Goal: Find specific page/section: Find specific page/section

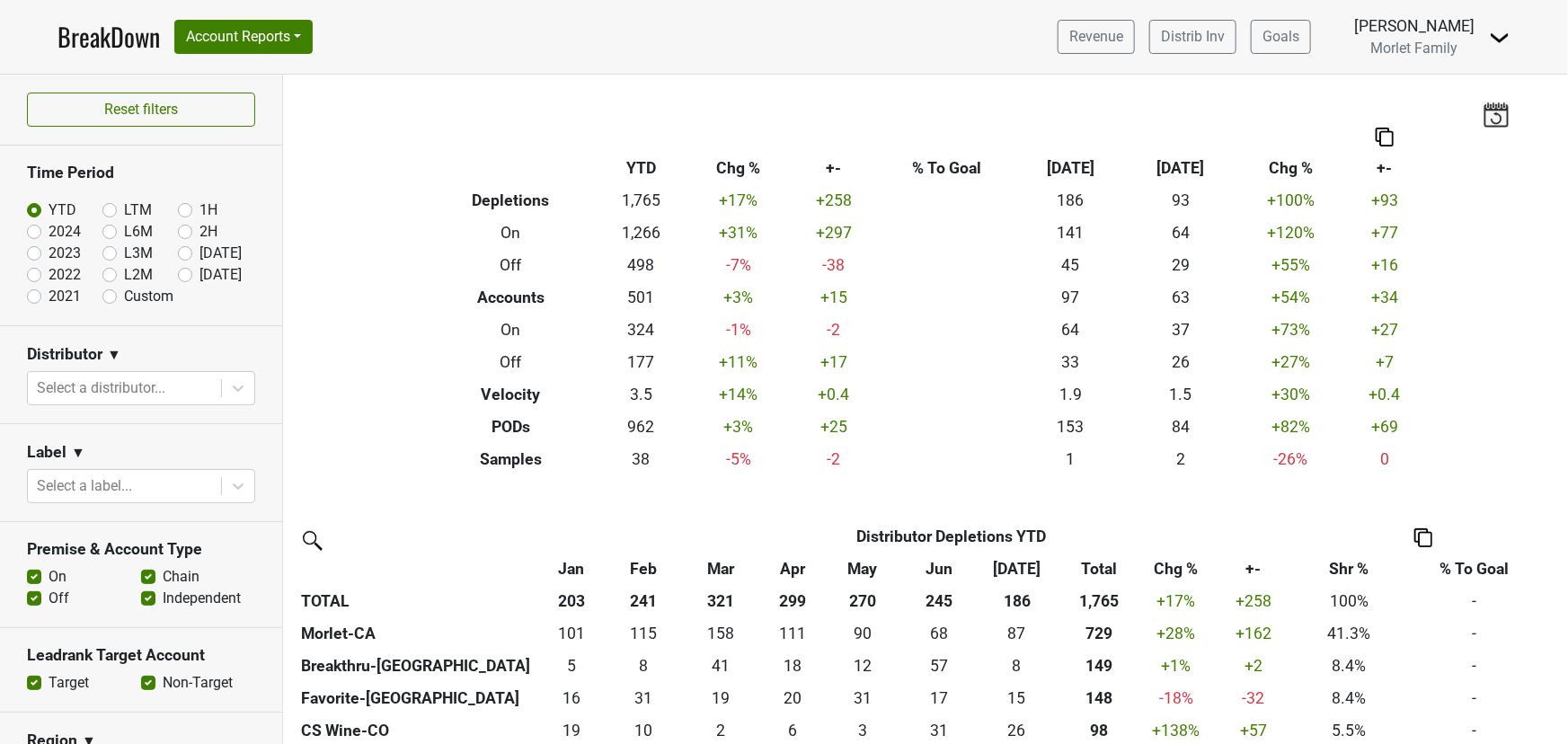
click at [49, 234] on label "2024" at bounding box center [64, 231] width 32 height 21
click at [36, 234] on input "2024" at bounding box center [62, 230] width 72 height 18
radio input "true"
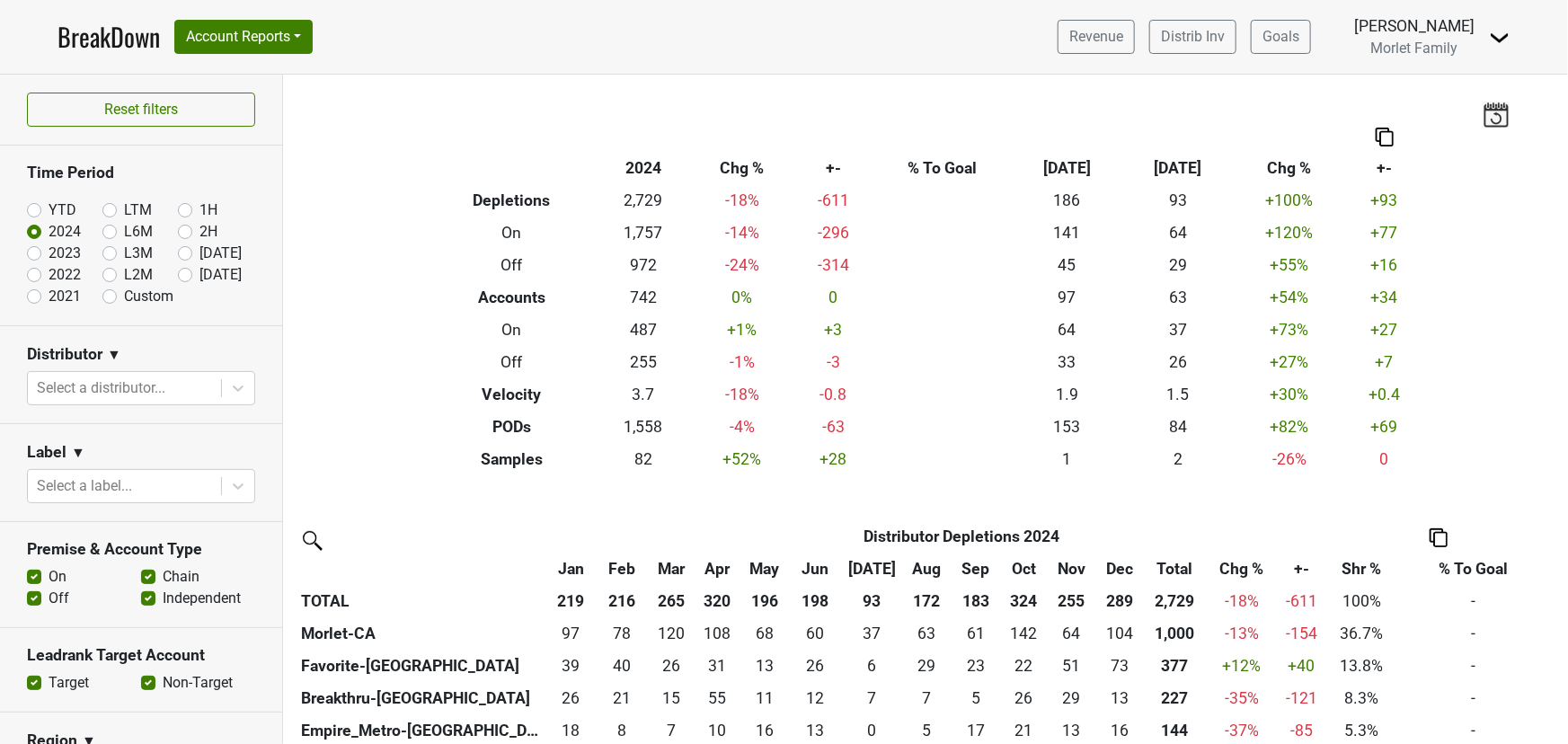
click at [49, 210] on label "YTD" at bounding box center [62, 210] width 28 height 21
click at [37, 210] on input "YTD" at bounding box center [62, 209] width 72 height 18
radio input "true"
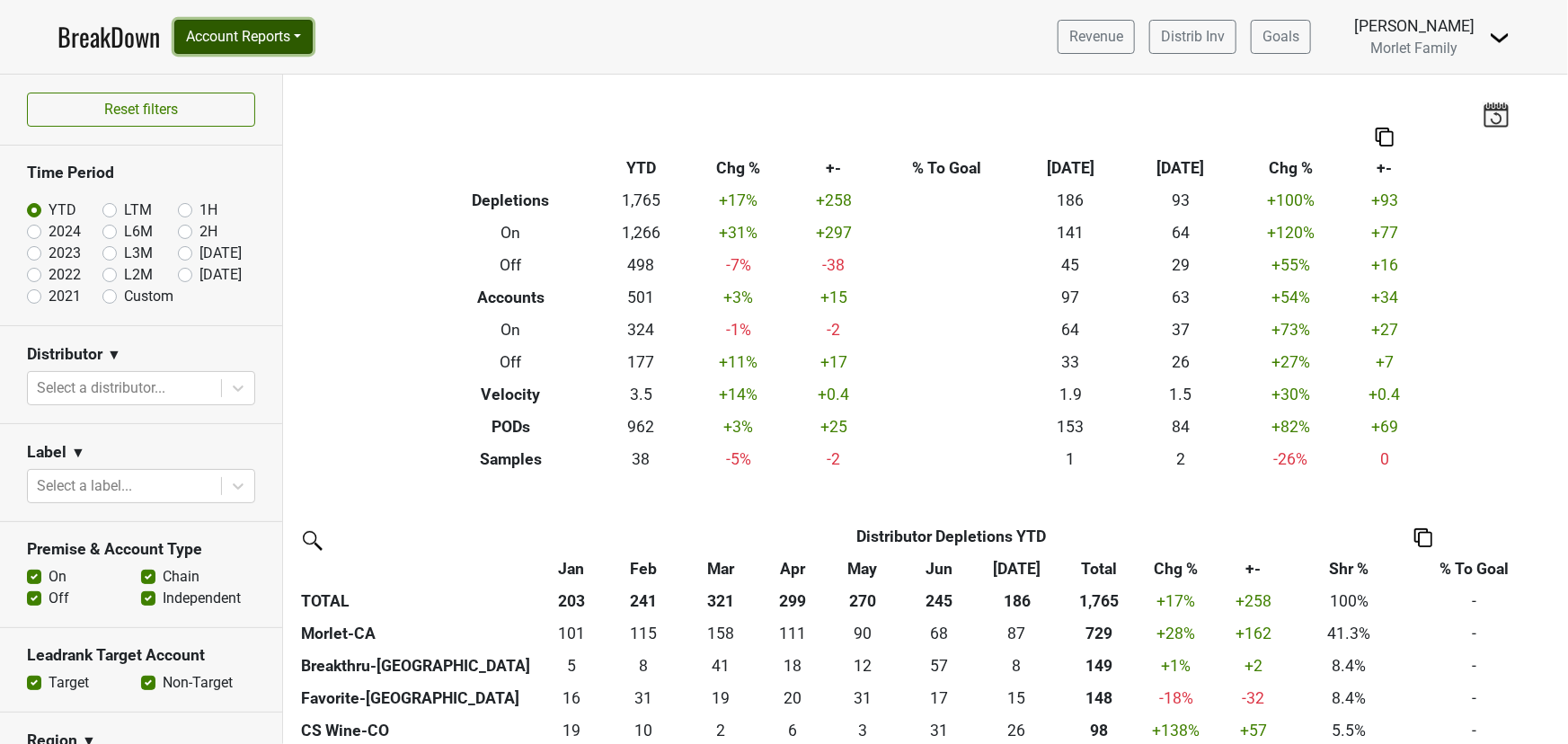
click at [266, 35] on button "Account Reports" at bounding box center [244, 37] width 139 height 34
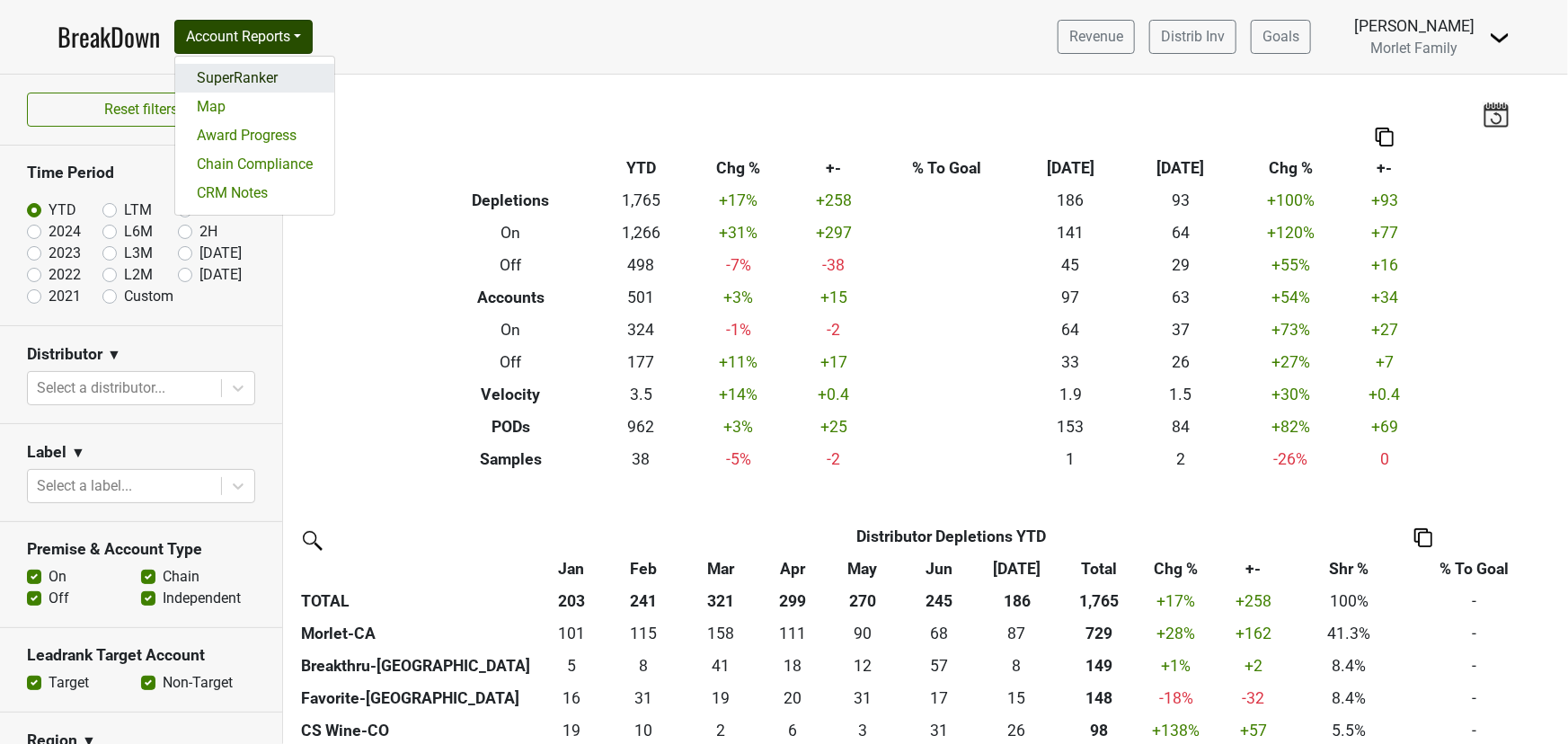
click at [269, 66] on link "SuperRanker" at bounding box center [255, 77] width 159 height 29
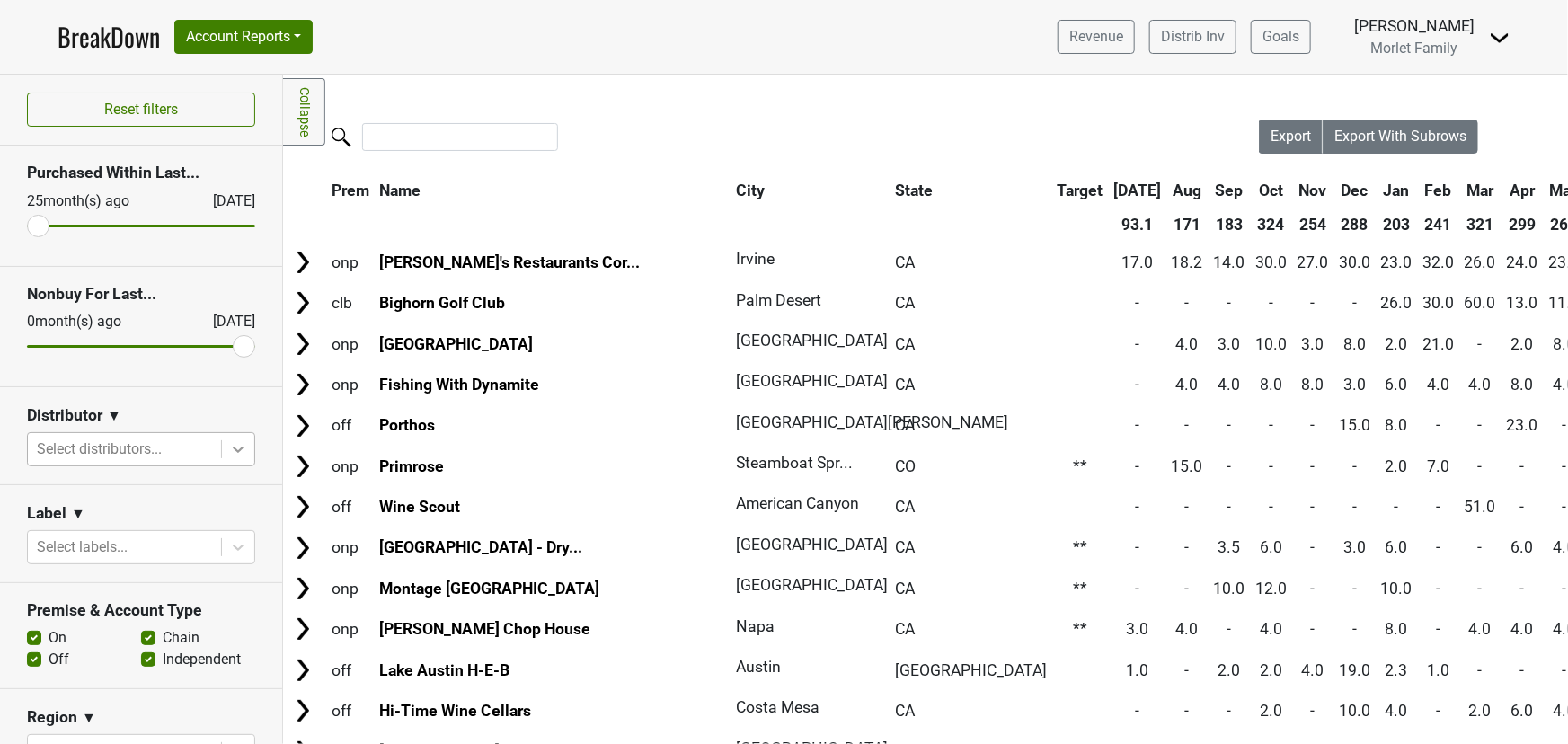
click at [229, 455] on icon at bounding box center [238, 450] width 18 height 18
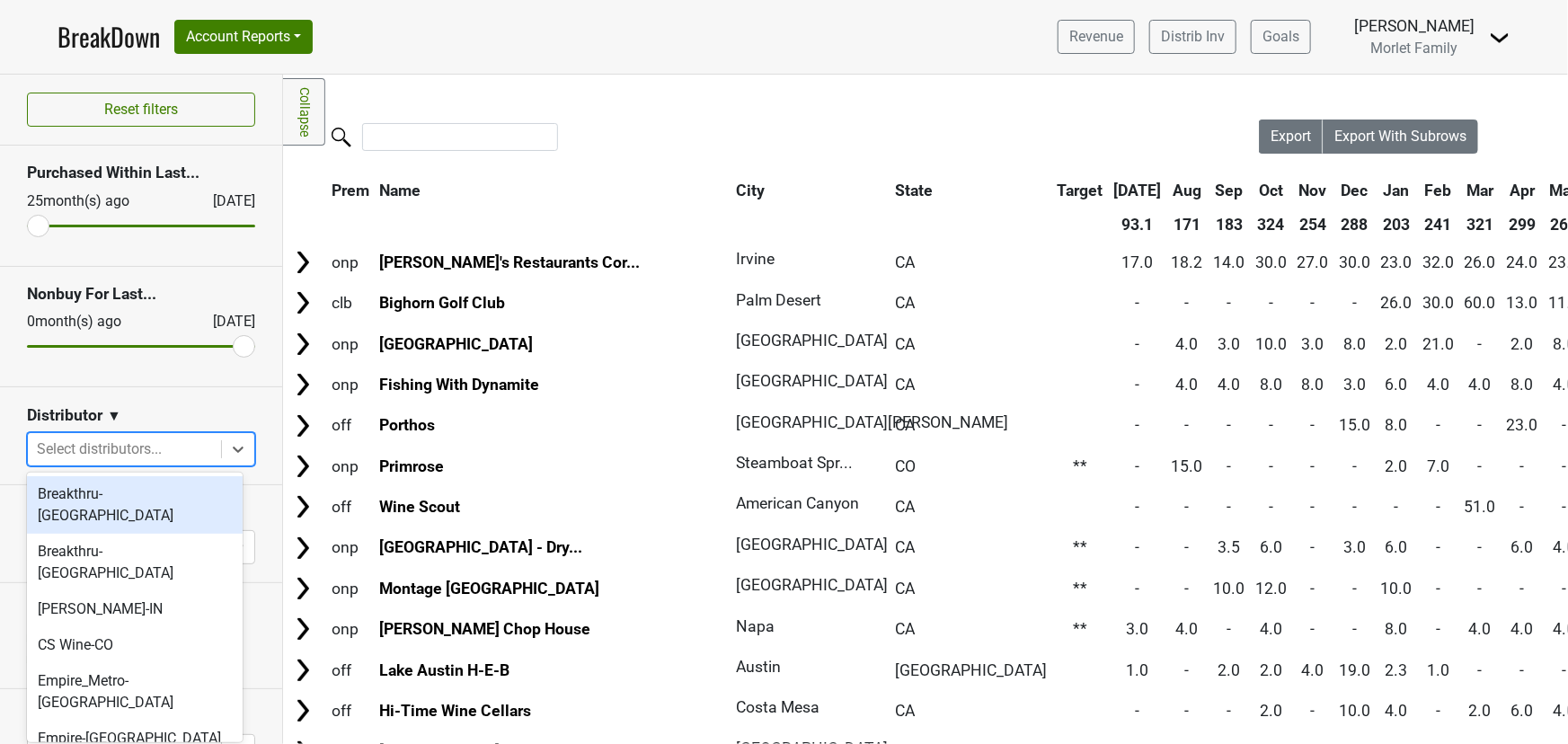
click at [170, 488] on div "Breakthru-[GEOGRAPHIC_DATA]" at bounding box center [134, 505] width 216 height 58
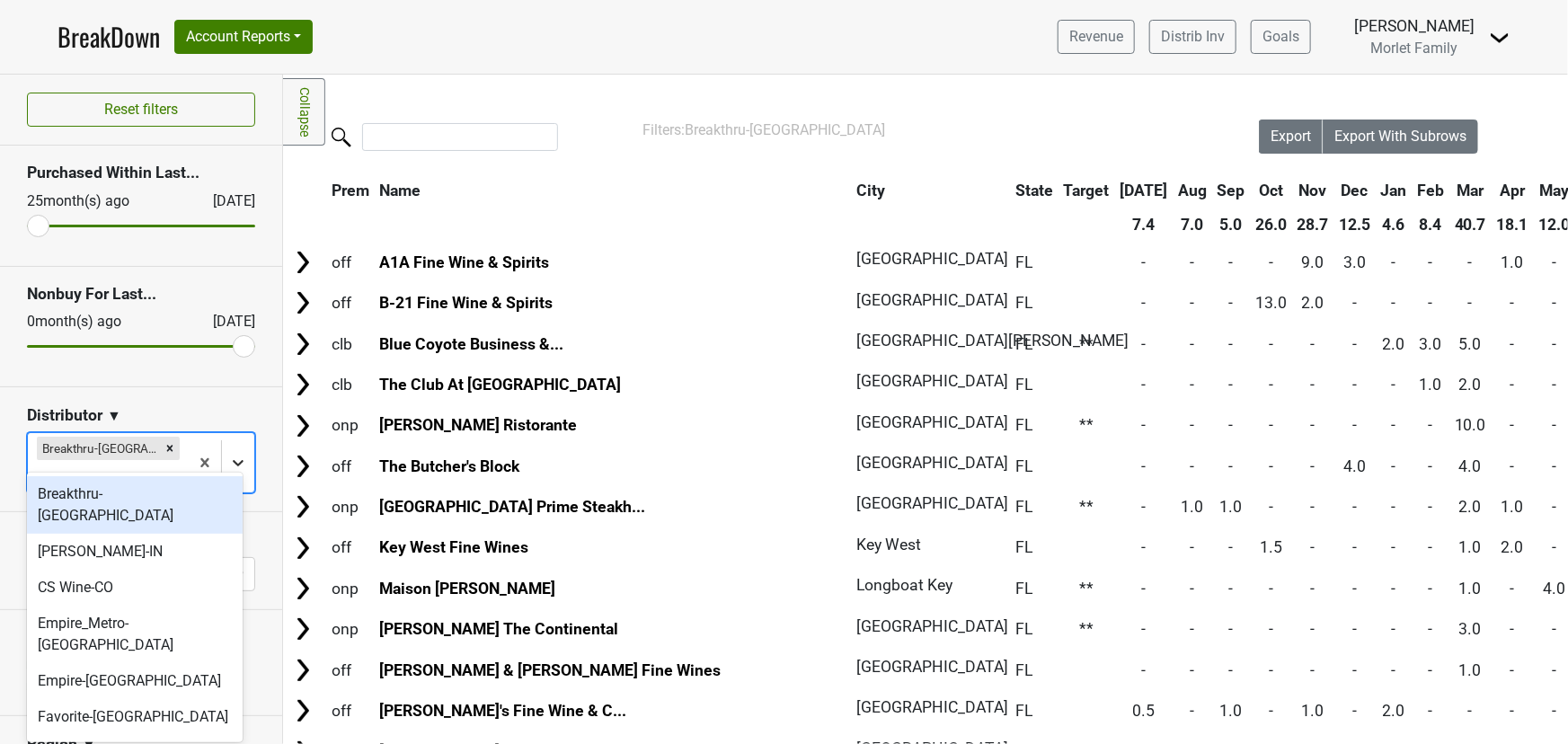
click at [229, 454] on icon at bounding box center [238, 464] width 18 height 18
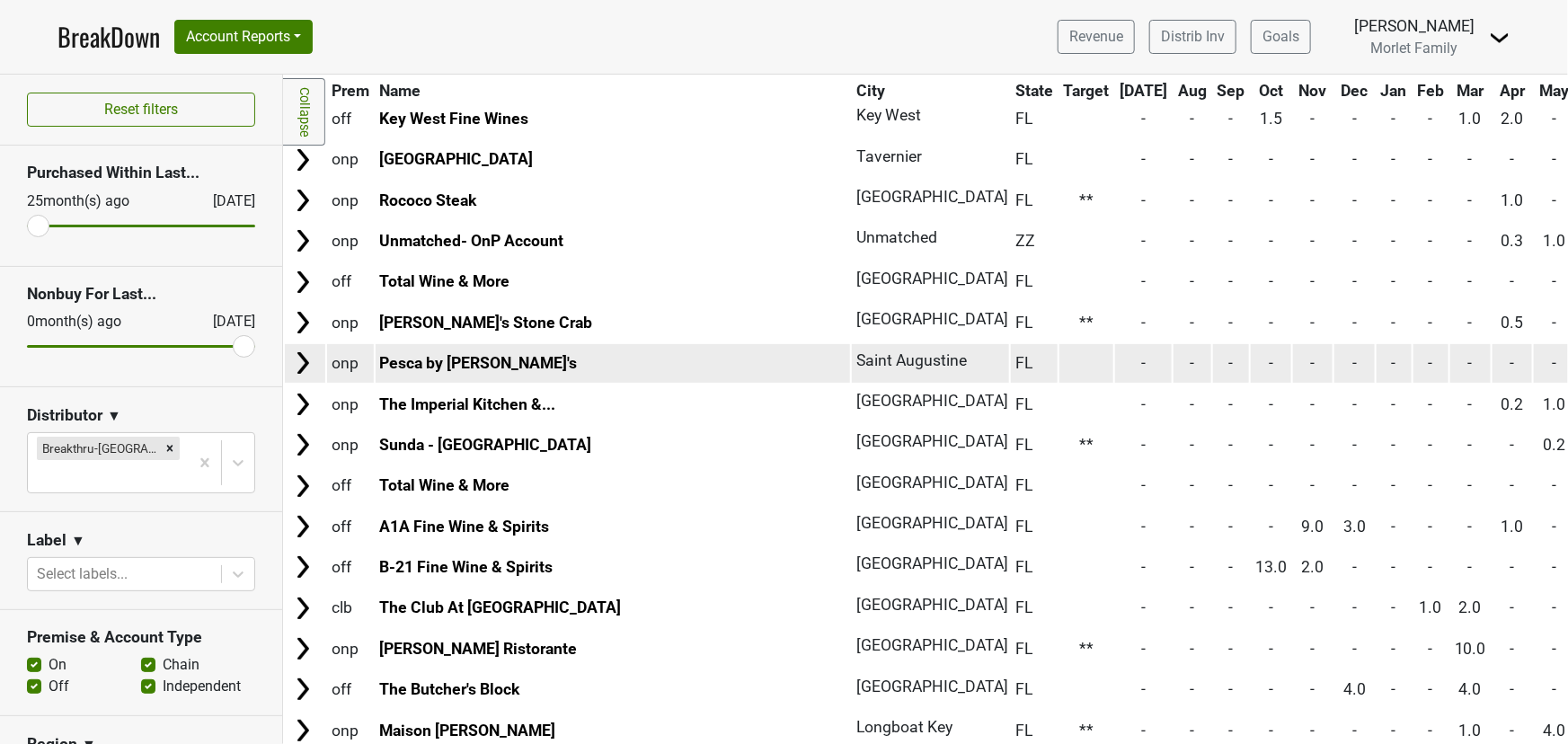
scroll to position [163, 0]
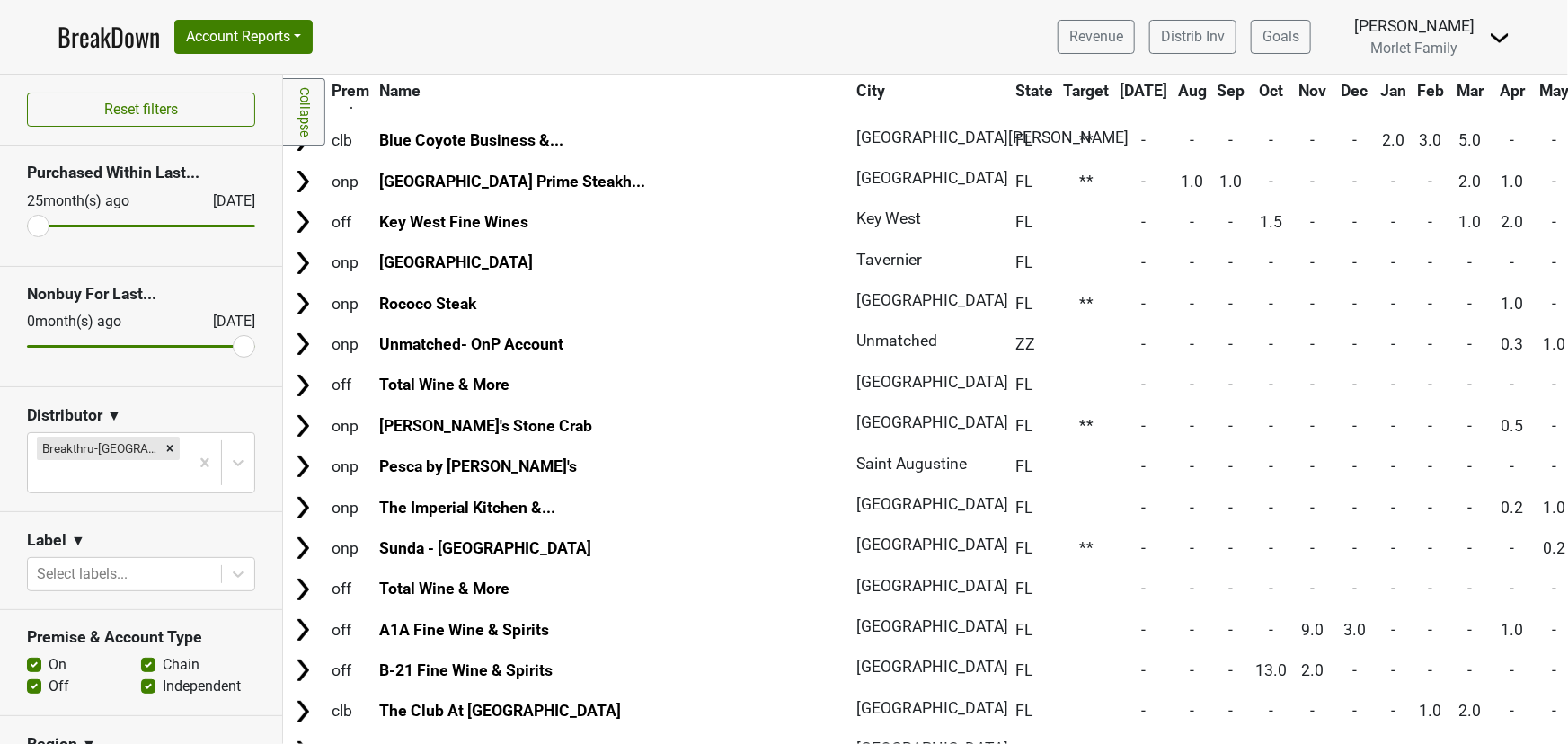
click at [110, 28] on link "BreakDown" at bounding box center [108, 37] width 102 height 38
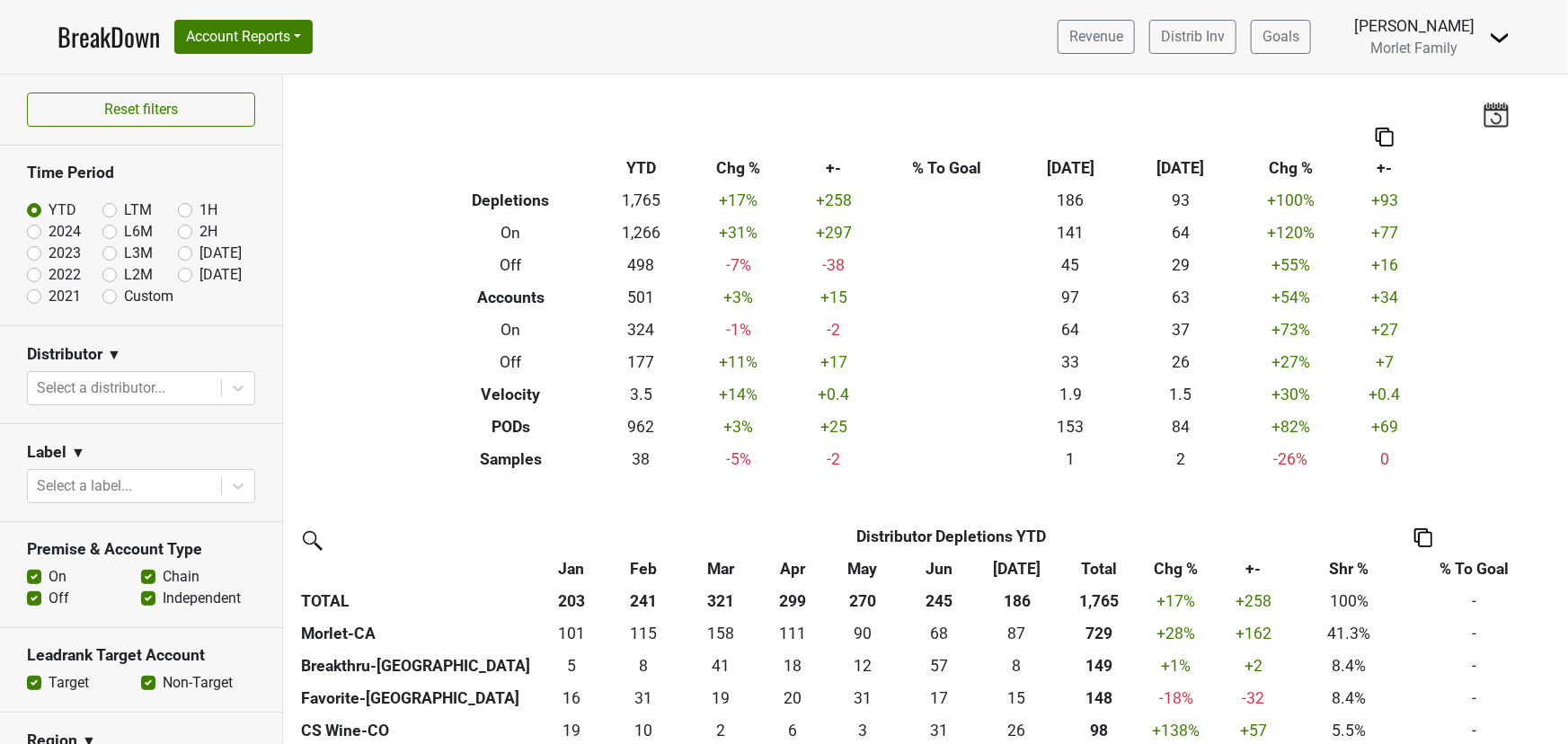
click at [49, 235] on label "2024" at bounding box center [64, 231] width 32 height 21
click at [36, 235] on input "2024" at bounding box center [62, 230] width 72 height 18
radio input "true"
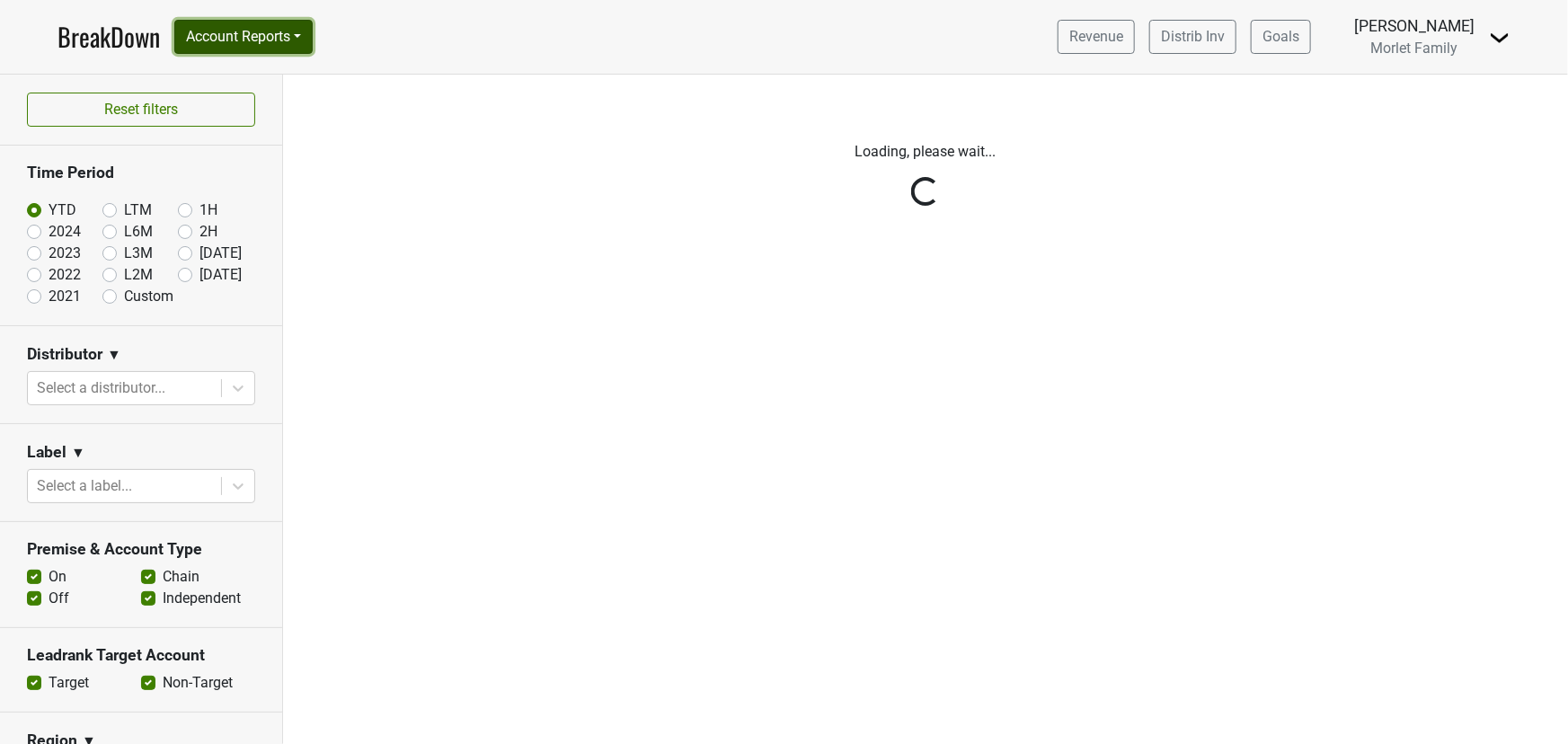
click at [236, 40] on button "Account Reports" at bounding box center [244, 37] width 139 height 34
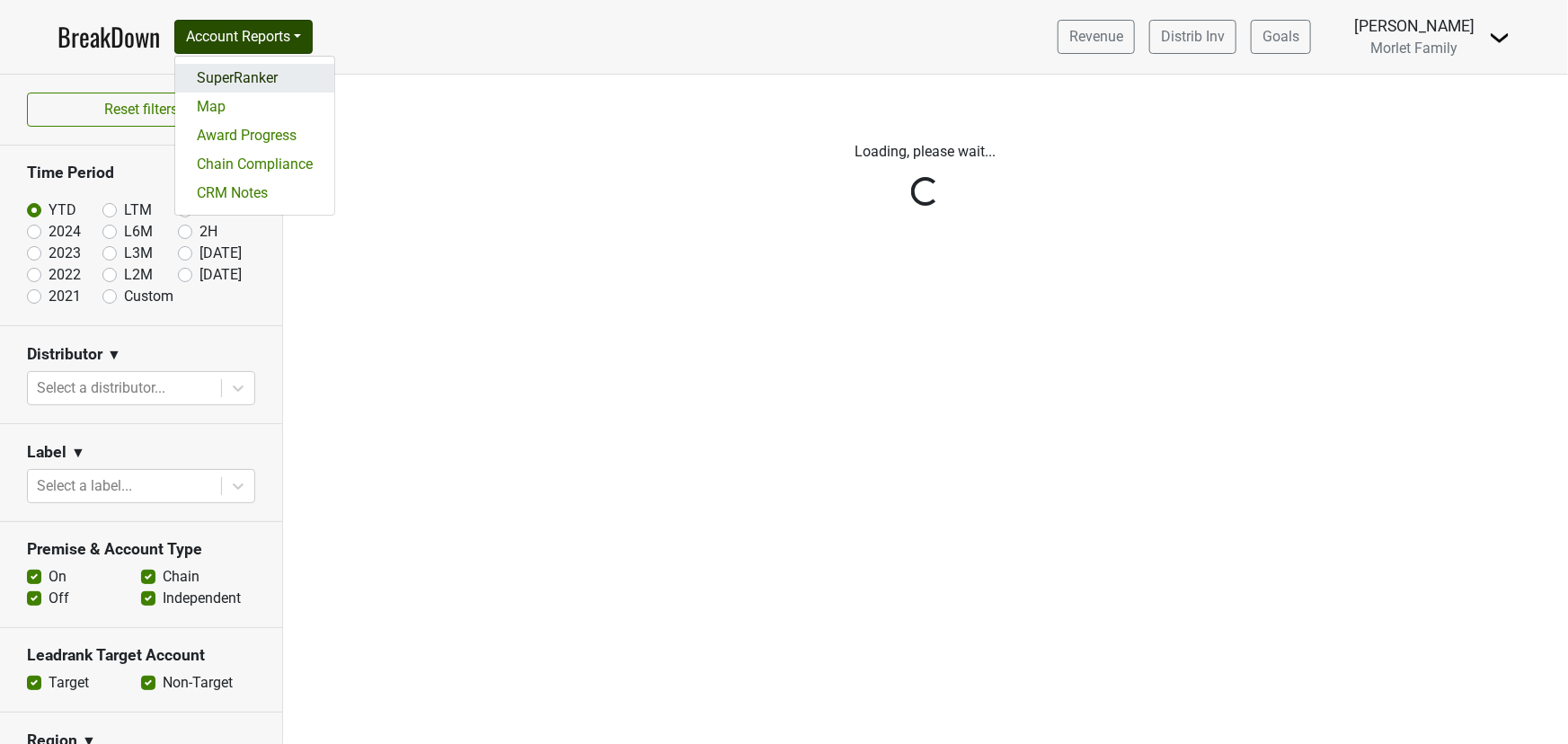
click at [238, 72] on link "SuperRanker" at bounding box center [255, 77] width 159 height 29
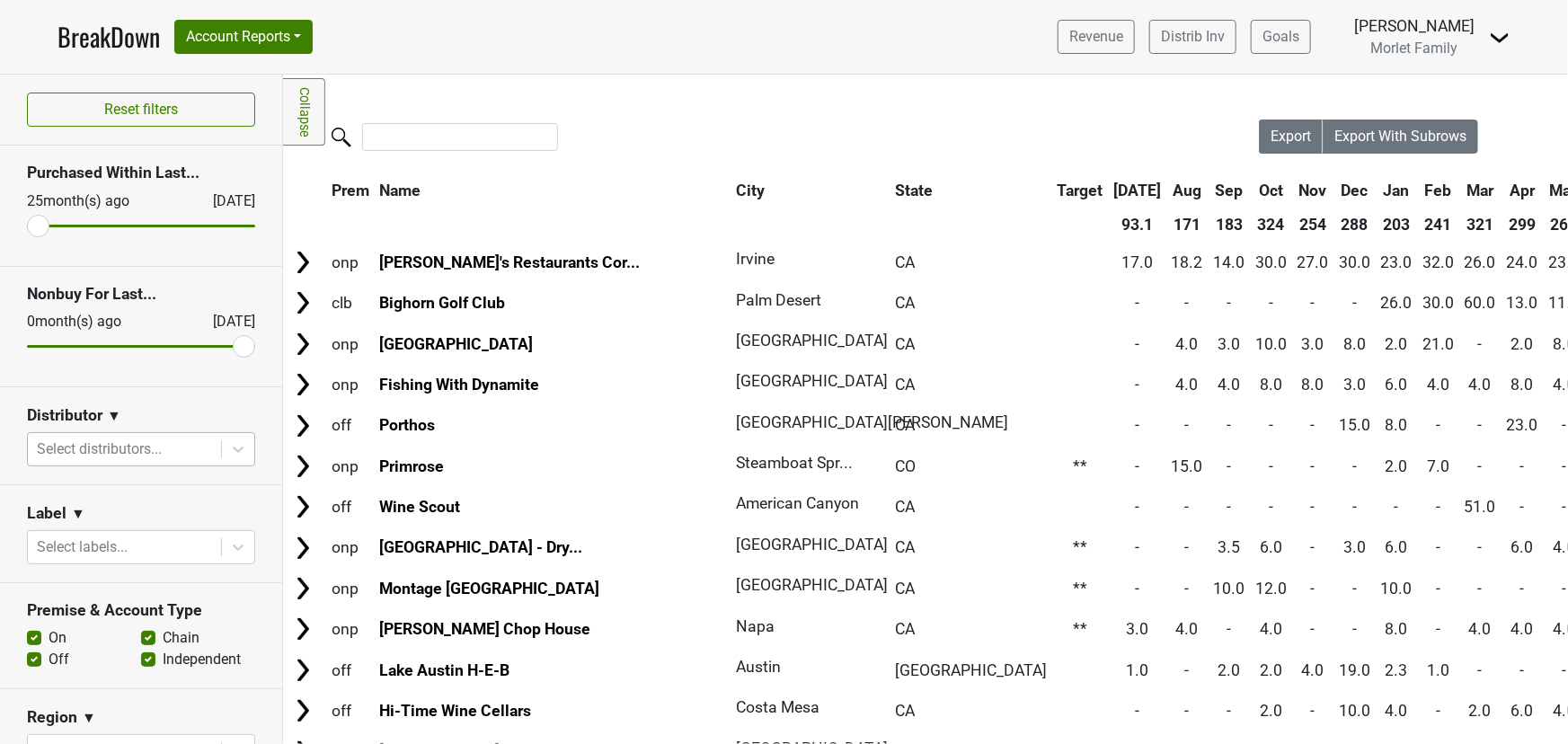
click at [197, 441] on div at bounding box center [124, 449] width 176 height 25
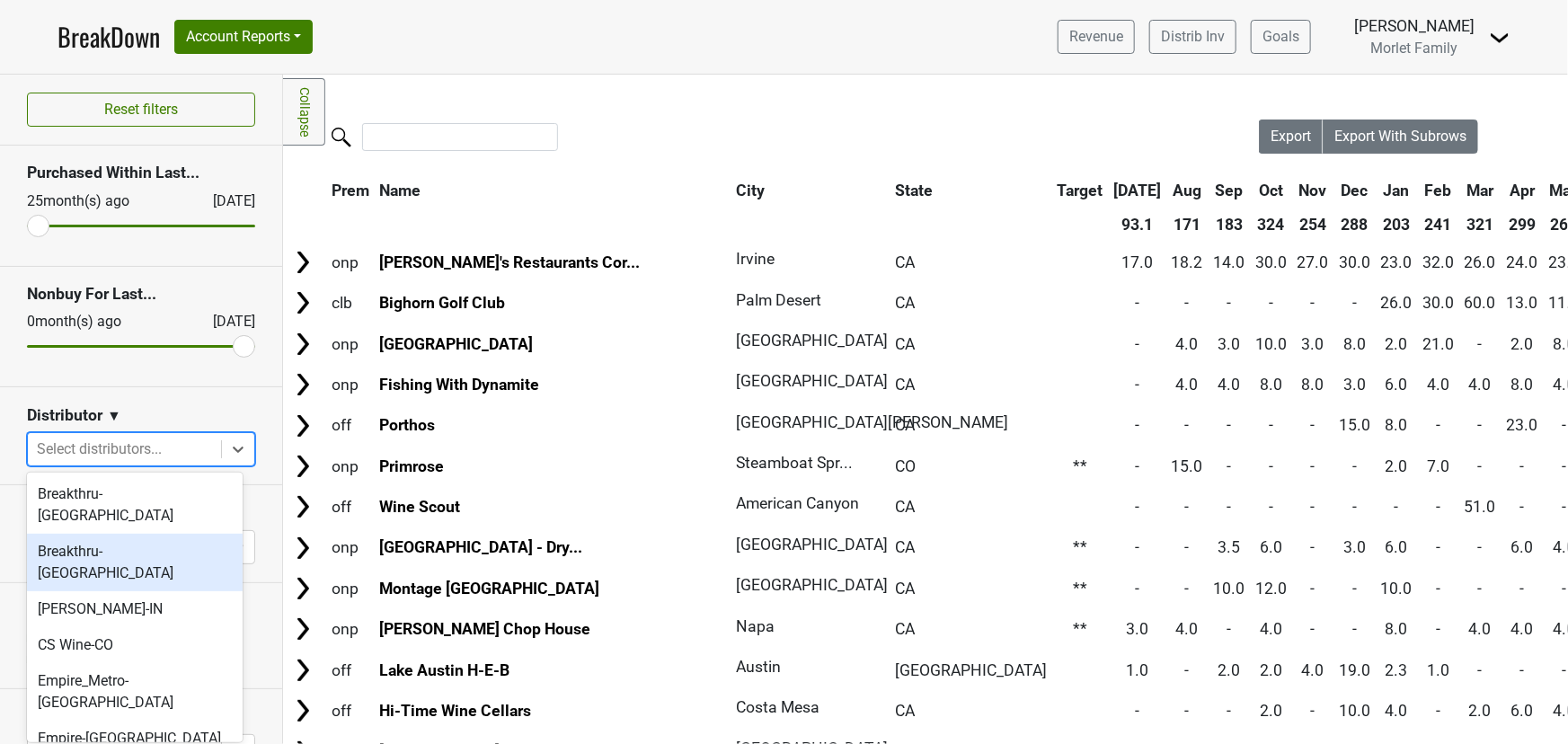
click at [154, 534] on div "Breakthru-[GEOGRAPHIC_DATA]" at bounding box center [134, 563] width 216 height 58
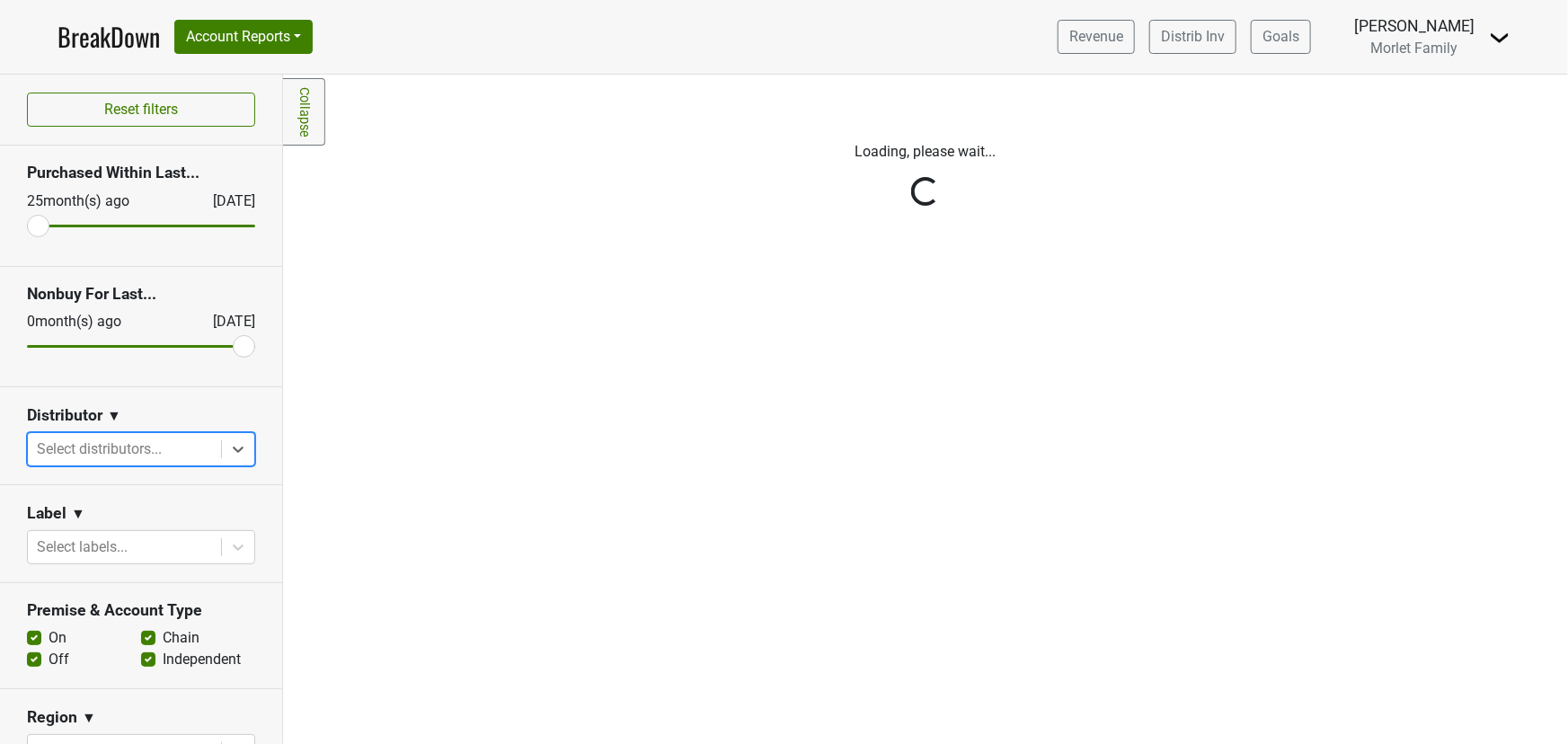
click at [232, 450] on div "Reset filters Purchased Within Last... [DATE] [DATE] Nonbuy For Last... [DATE] …" at bounding box center [142, 409] width 283 height 670
click at [233, 450] on icon at bounding box center [238, 450] width 11 height 6
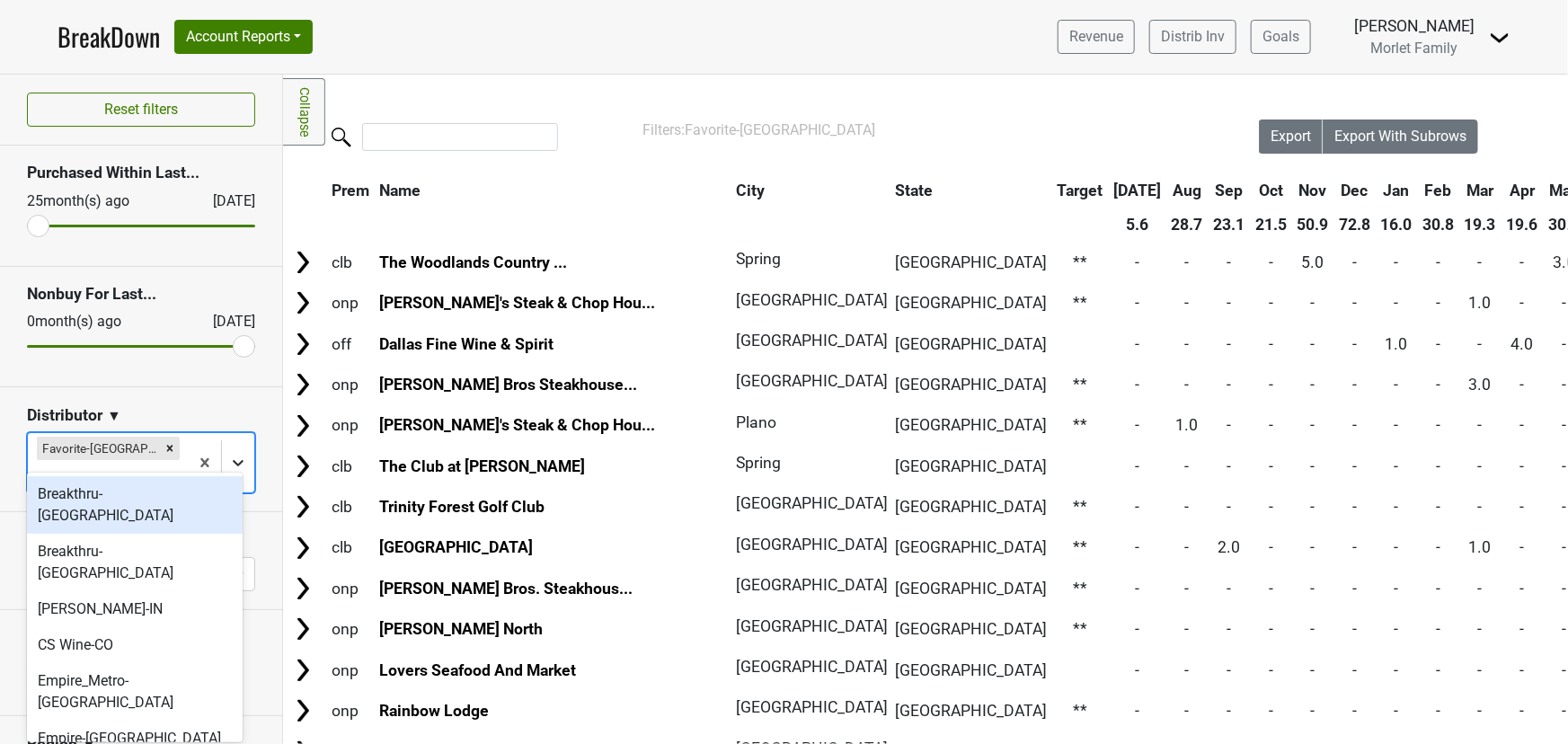
click at [232, 454] on icon at bounding box center [238, 464] width 18 height 18
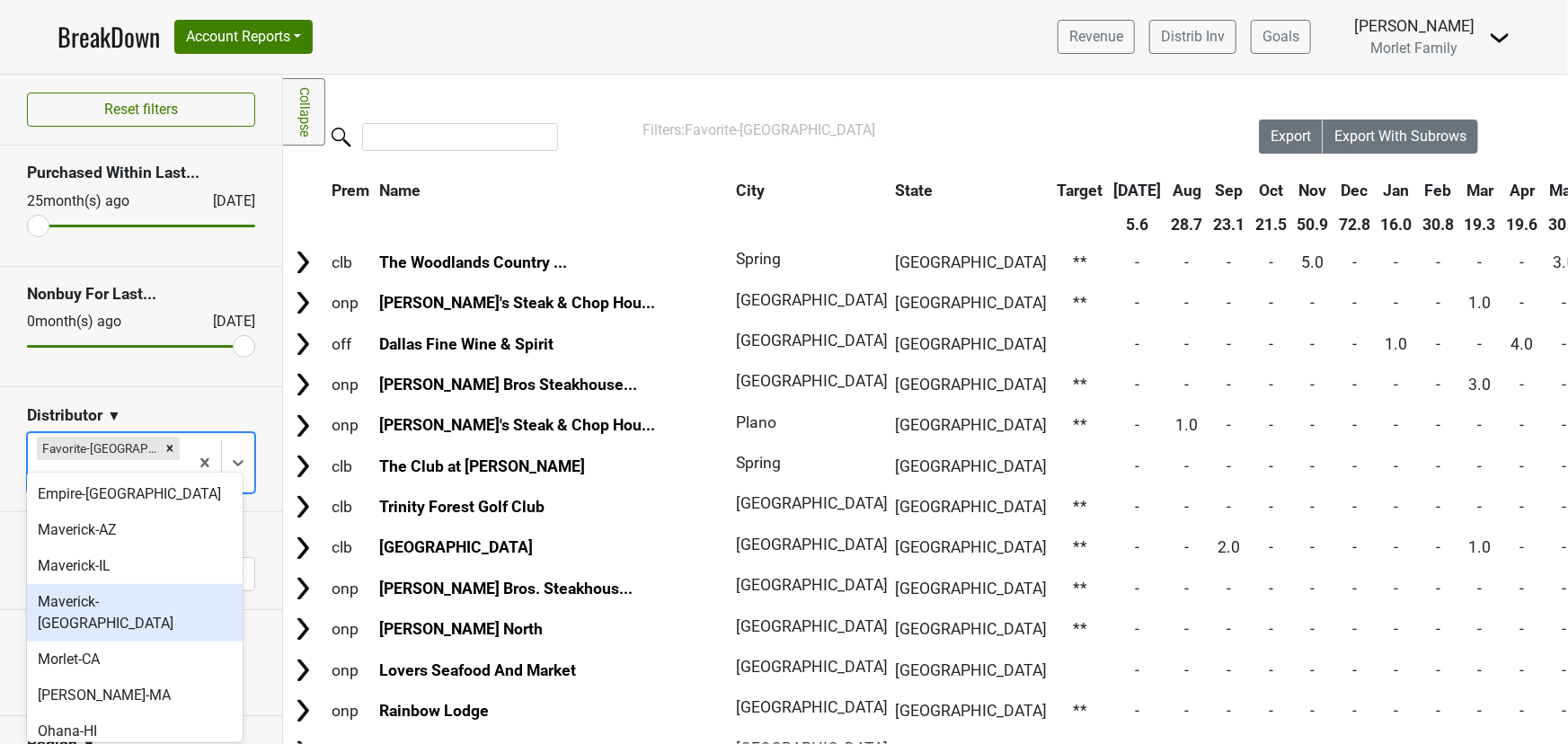
scroll to position [163, 0]
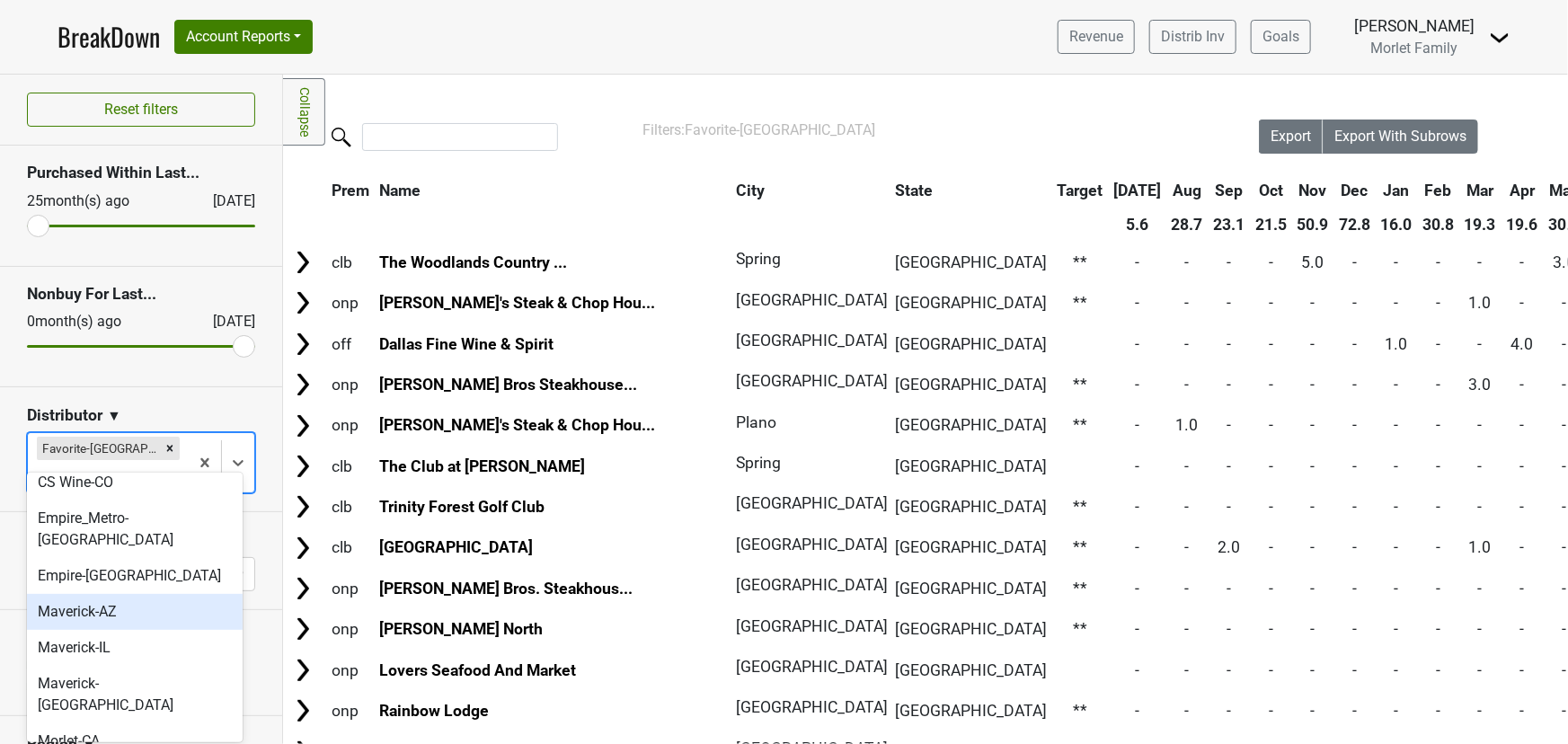
click at [152, 594] on div "Maverick-AZ" at bounding box center [134, 612] width 216 height 36
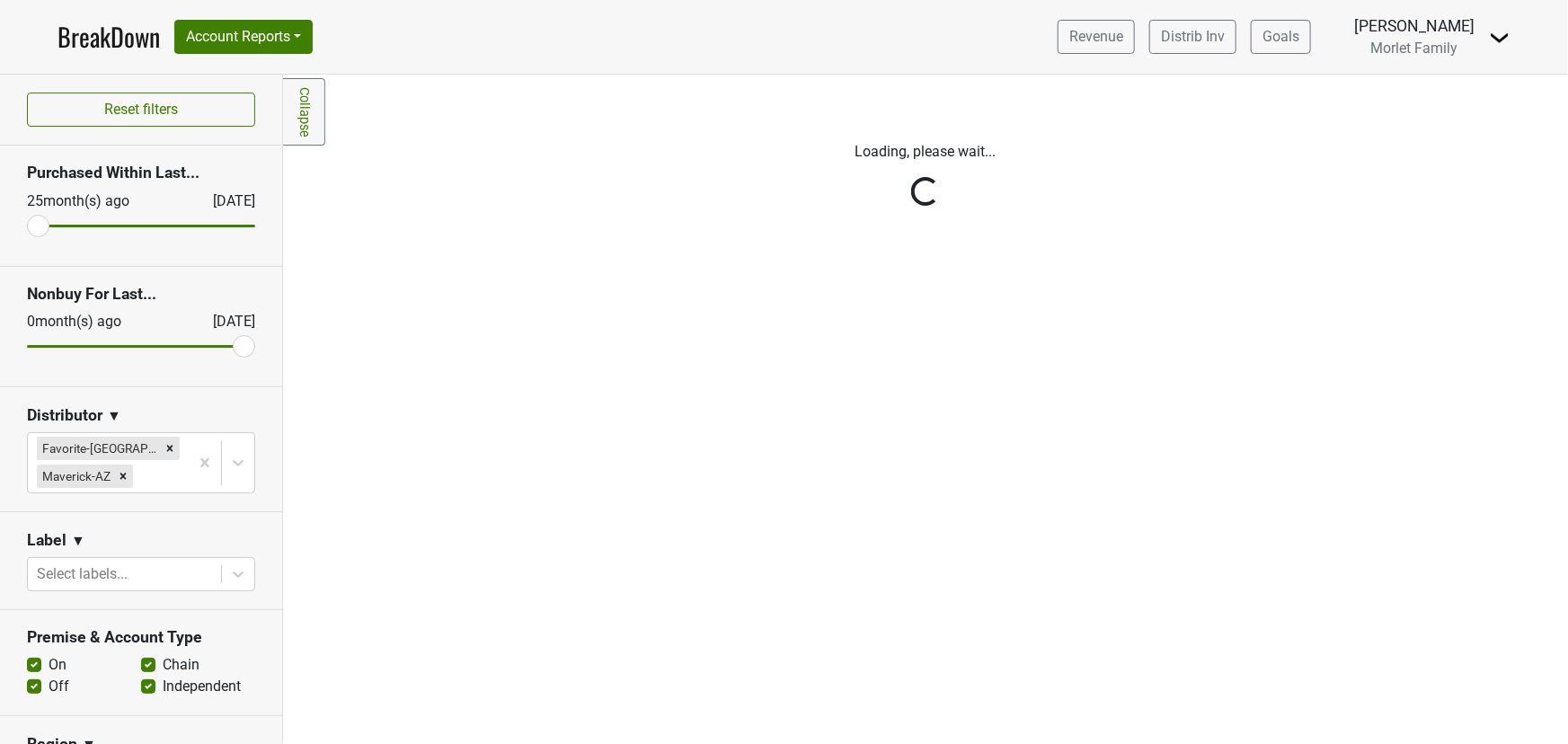
click at [118, 451] on div "Reset filters Purchased Within Last... [DATE] [DATE] Nonbuy For Last... [DATE] …" at bounding box center [142, 409] width 283 height 670
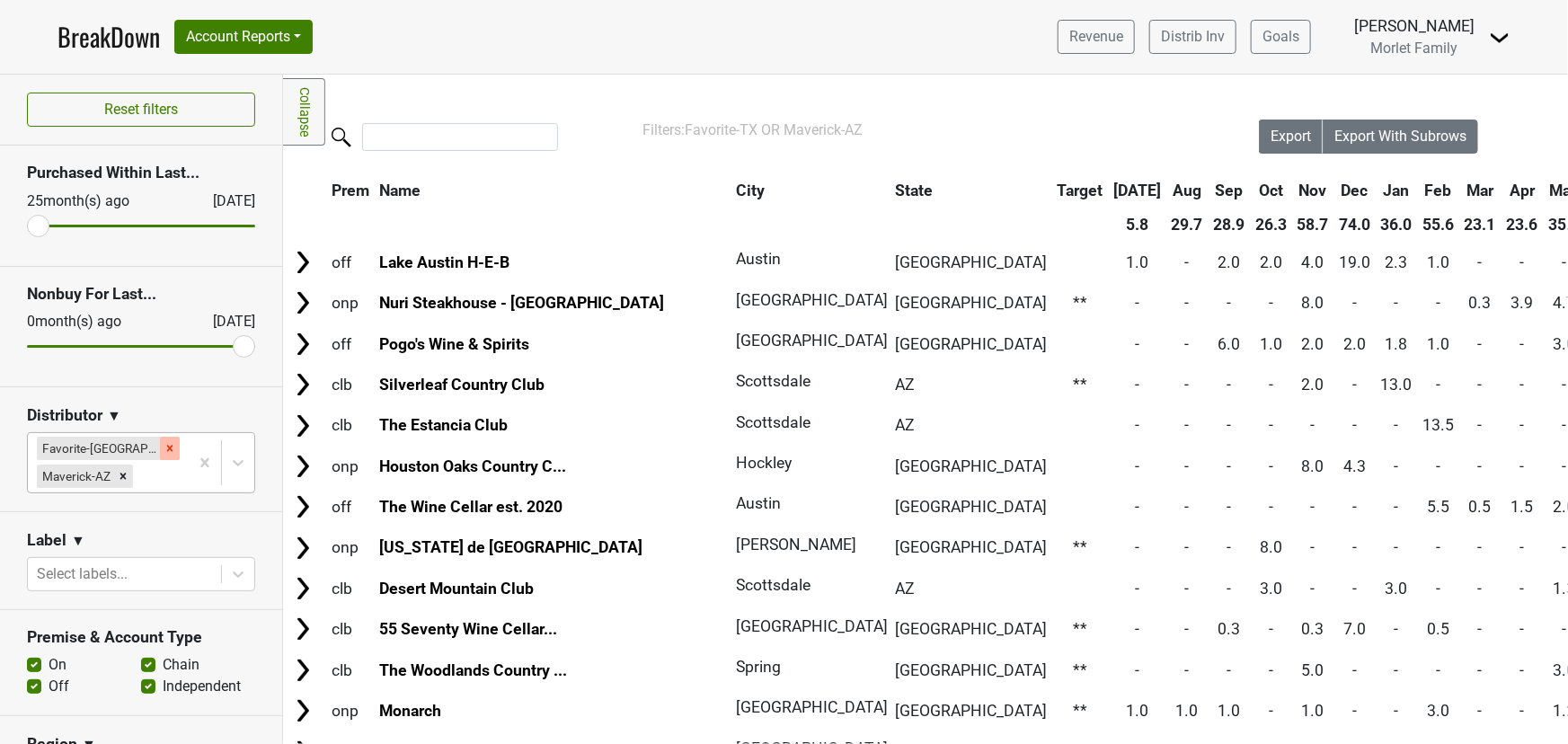
click at [167, 445] on icon "Remove Favorite-TX" at bounding box center [170, 448] width 6 height 6
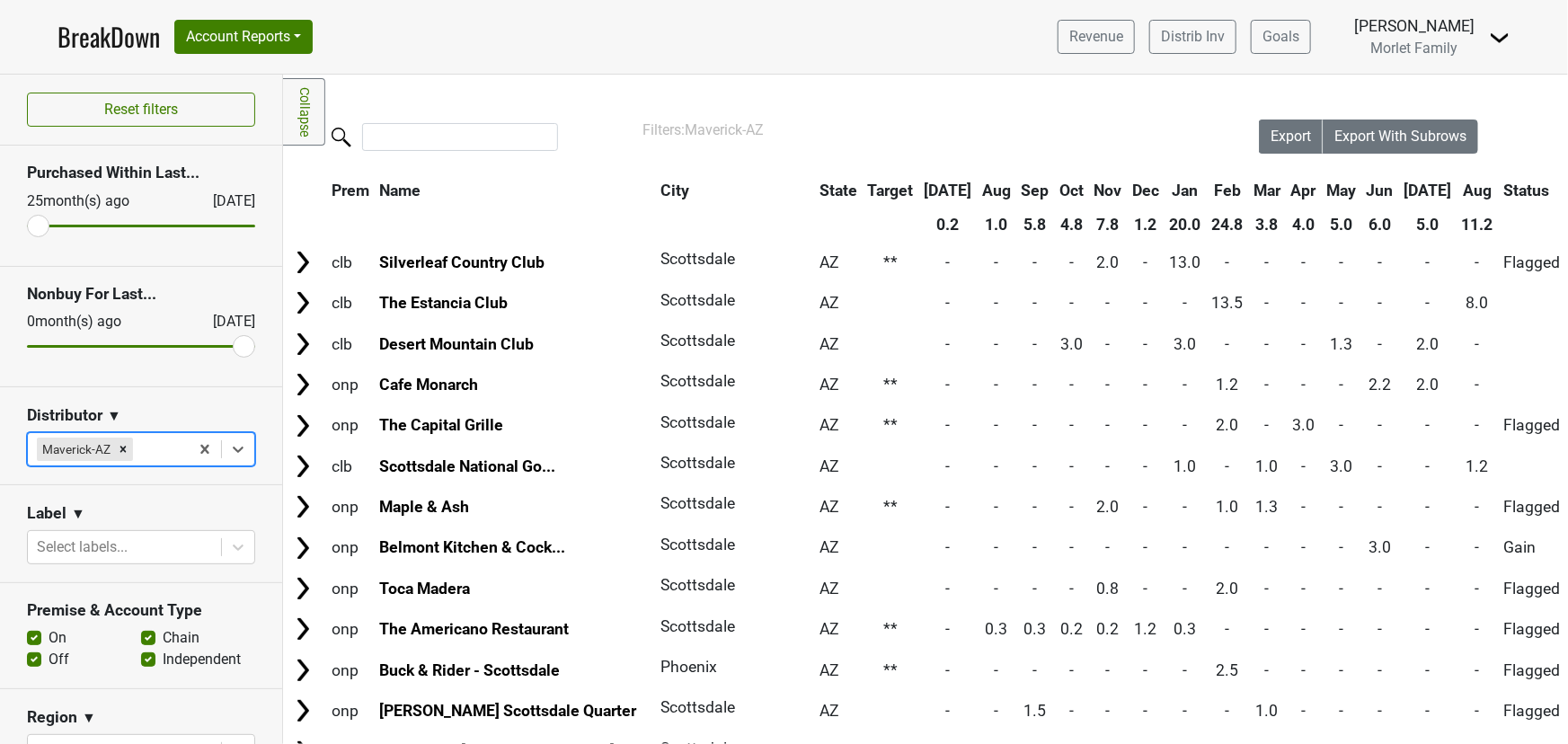
click at [1458, 185] on th "Aug" at bounding box center [1478, 190] width 40 height 32
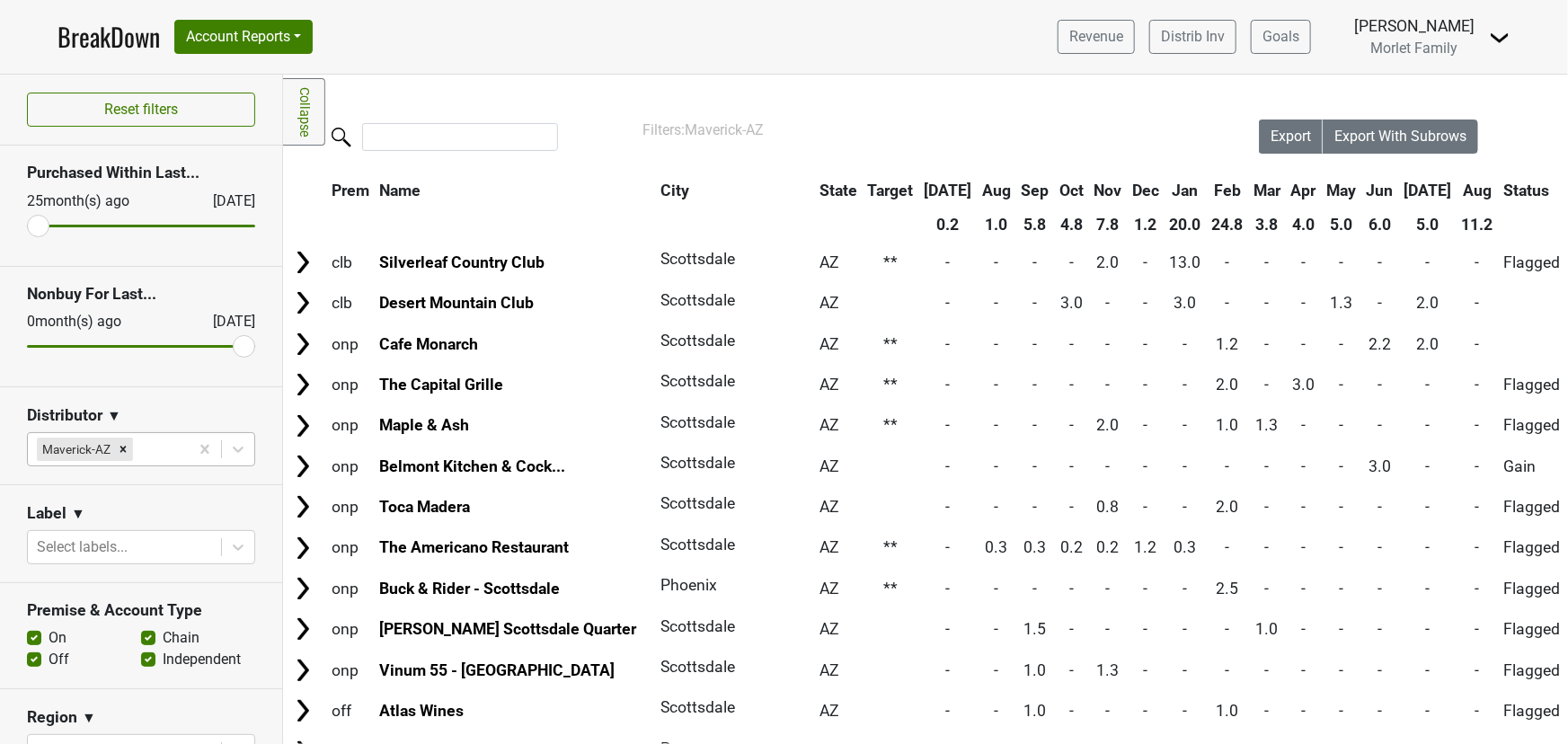
click at [1458, 185] on th "Aug" at bounding box center [1478, 190] width 40 height 32
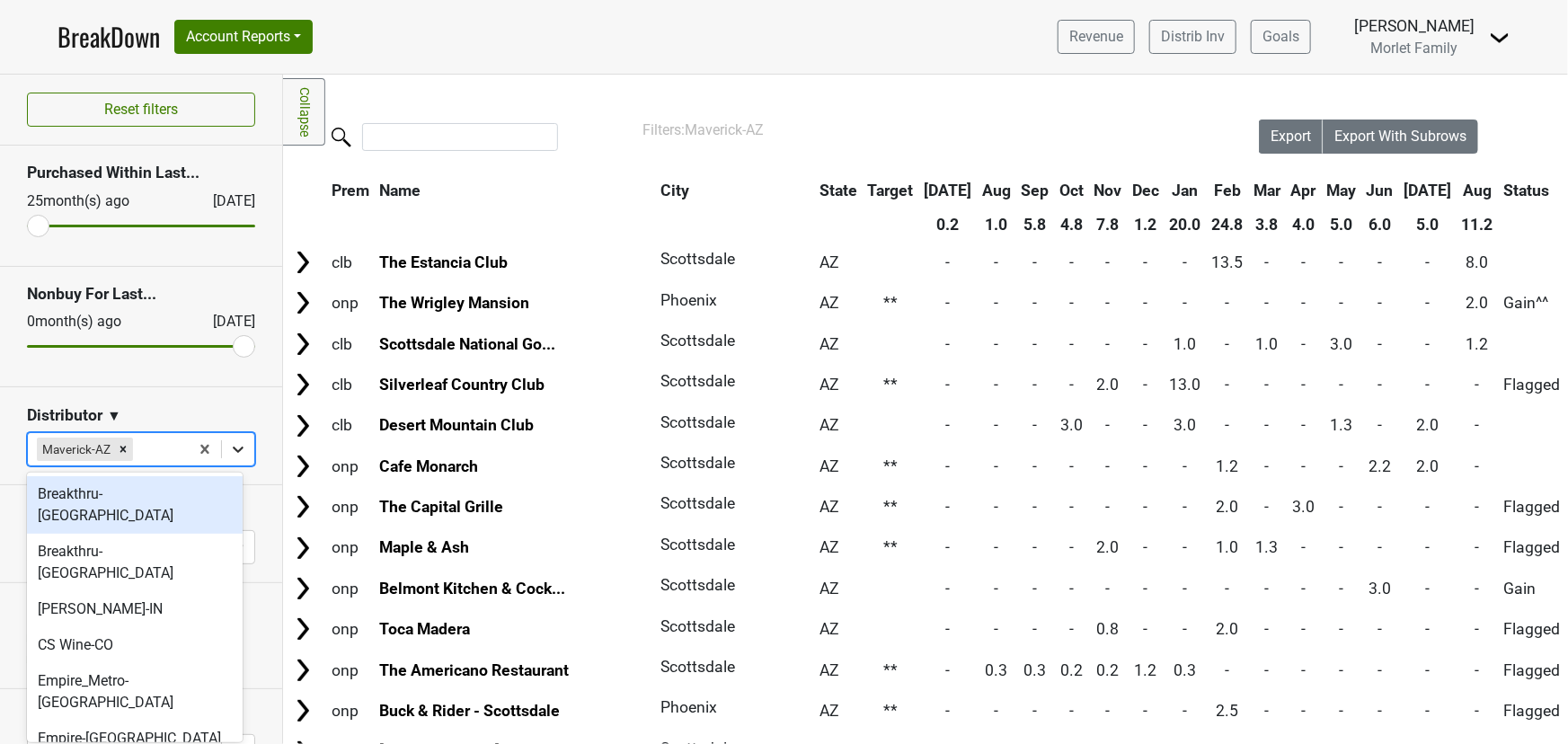
click at [231, 449] on icon at bounding box center [238, 450] width 18 height 18
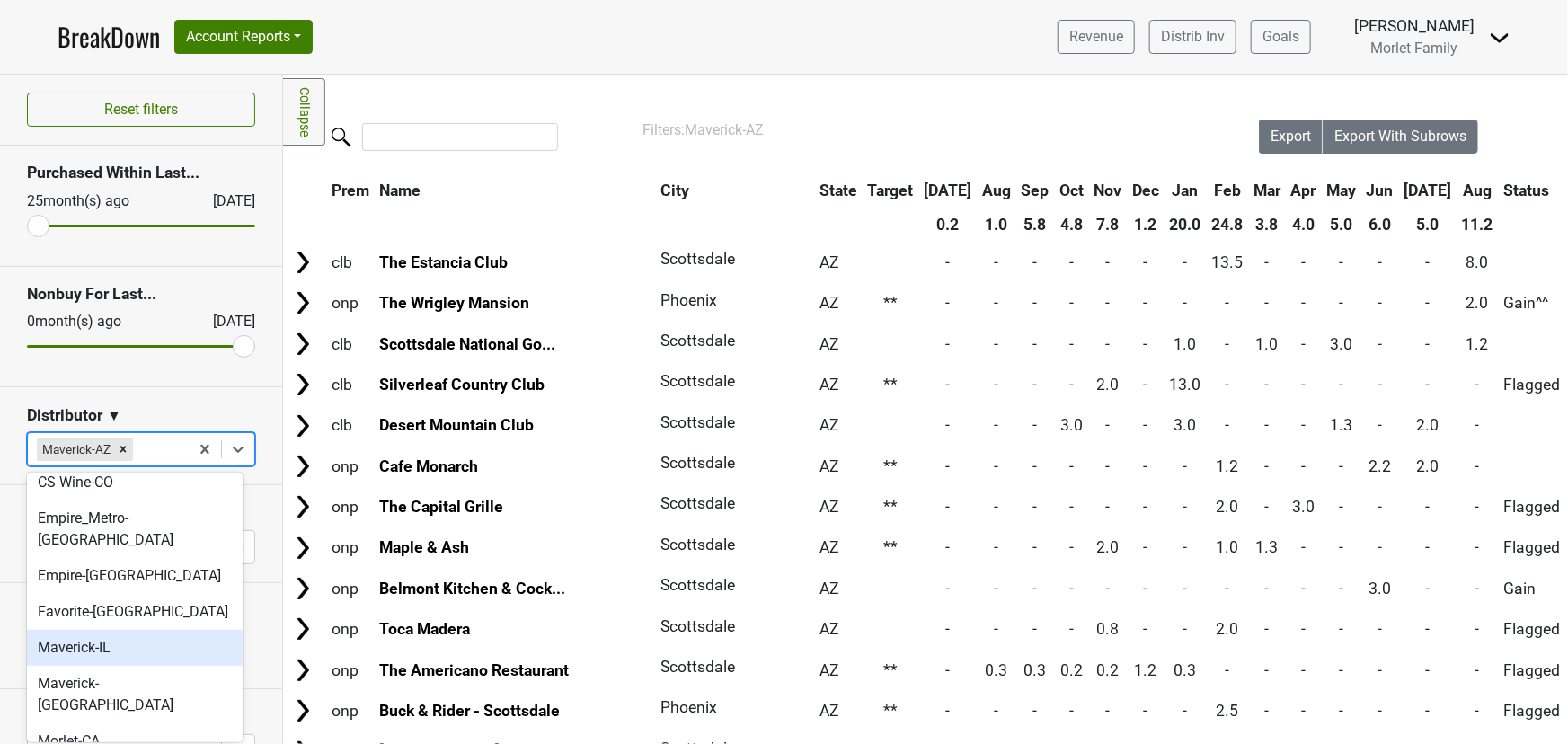
click at [135, 630] on div "Maverick-IL" at bounding box center [134, 647] width 216 height 36
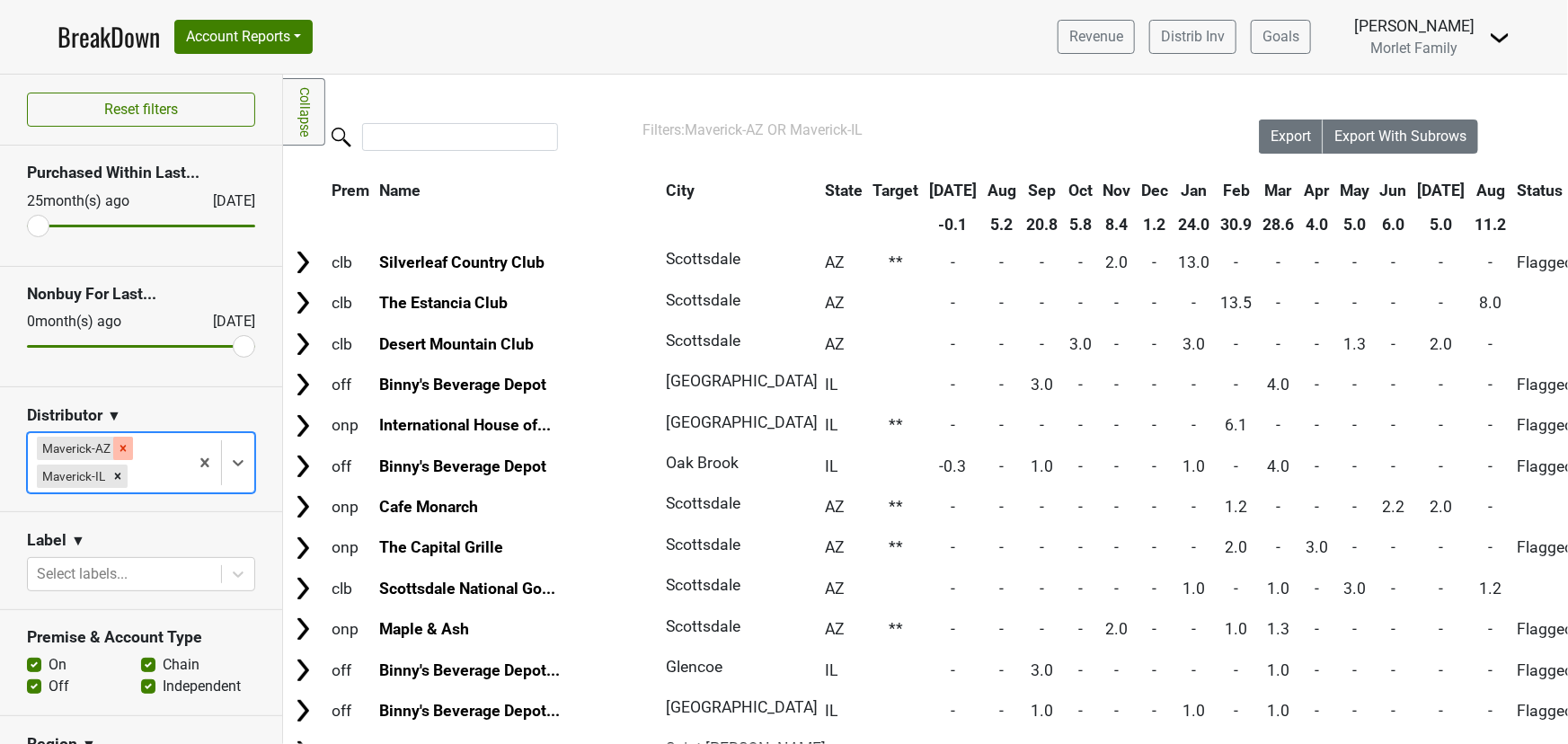
click at [122, 445] on icon "Remove Maverick-AZ" at bounding box center [123, 449] width 13 height 13
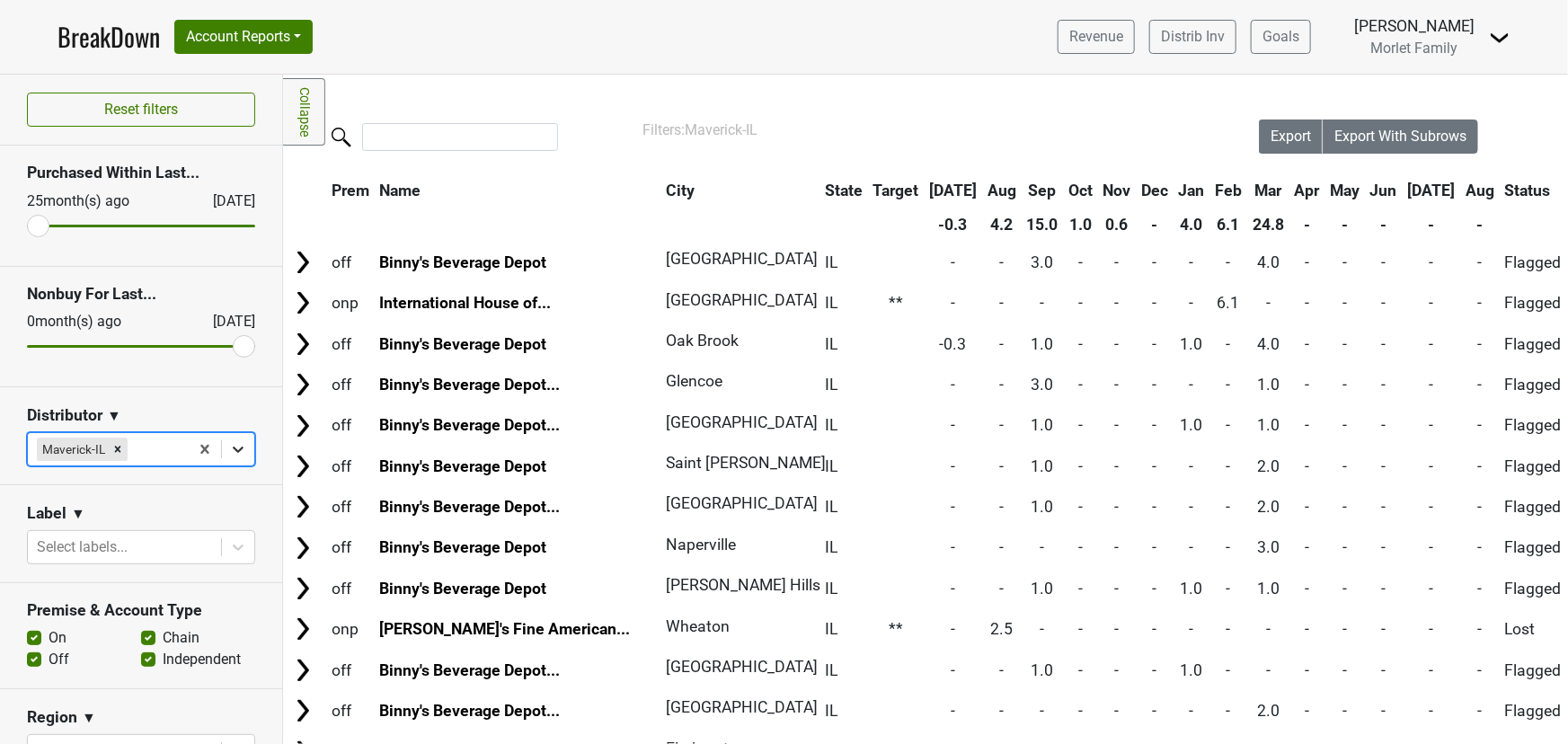
click at [233, 451] on icon at bounding box center [238, 450] width 11 height 6
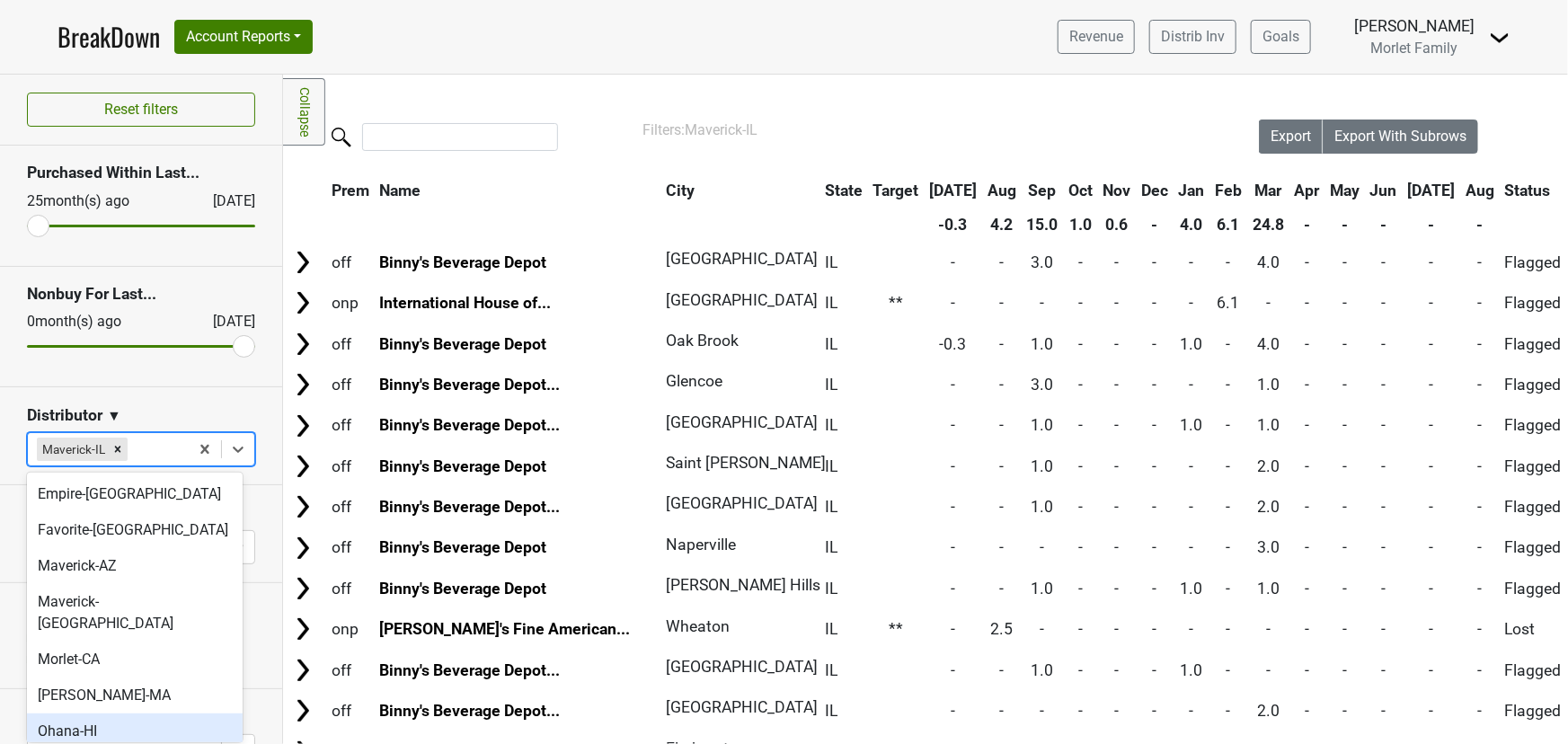
scroll to position [326, 0]
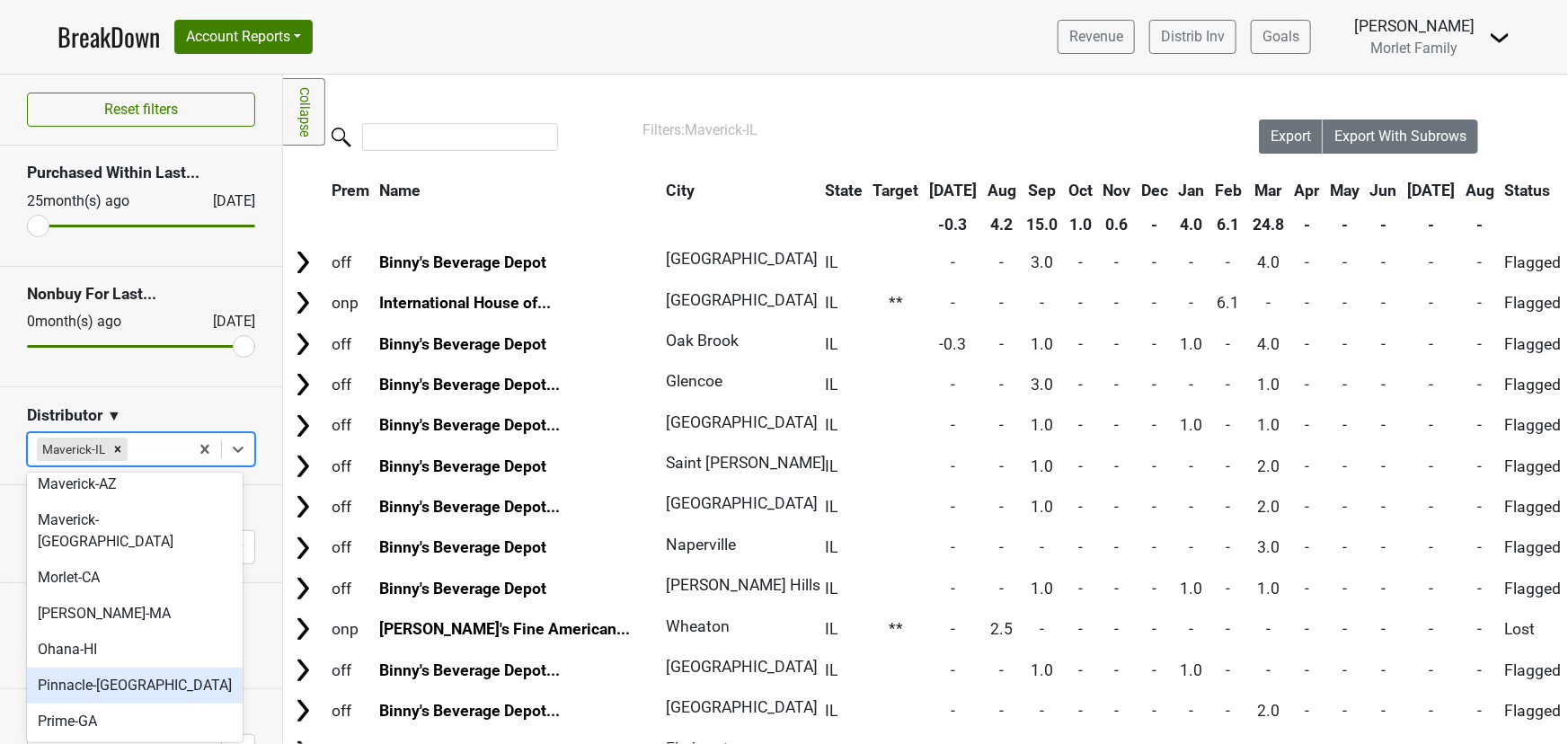
click at [107, 668] on div "Pinnacle-[GEOGRAPHIC_DATA]" at bounding box center [134, 685] width 216 height 36
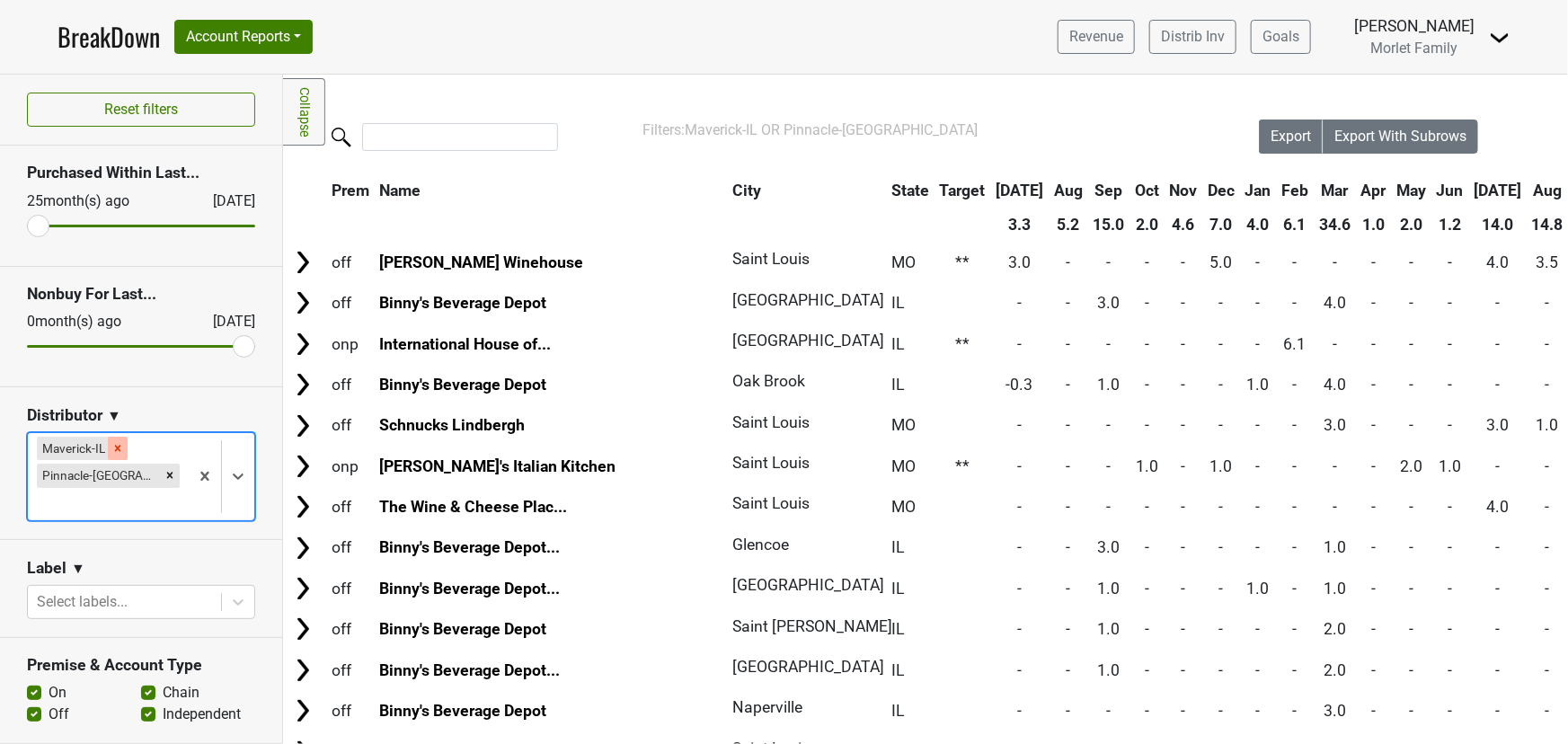
click at [119, 445] on icon "Remove Maverick-IL" at bounding box center [118, 448] width 6 height 6
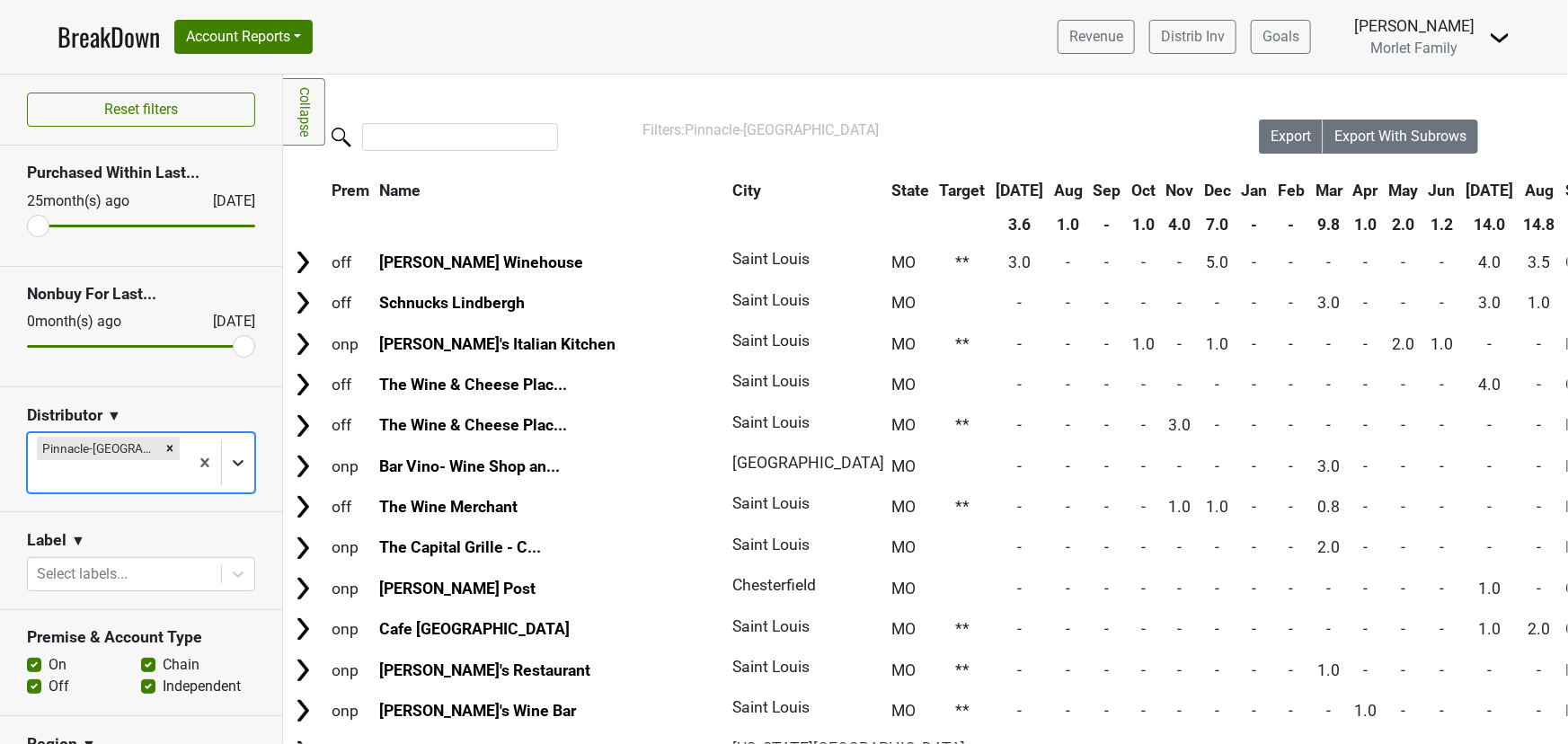
click at [233, 461] on icon at bounding box center [238, 464] width 11 height 6
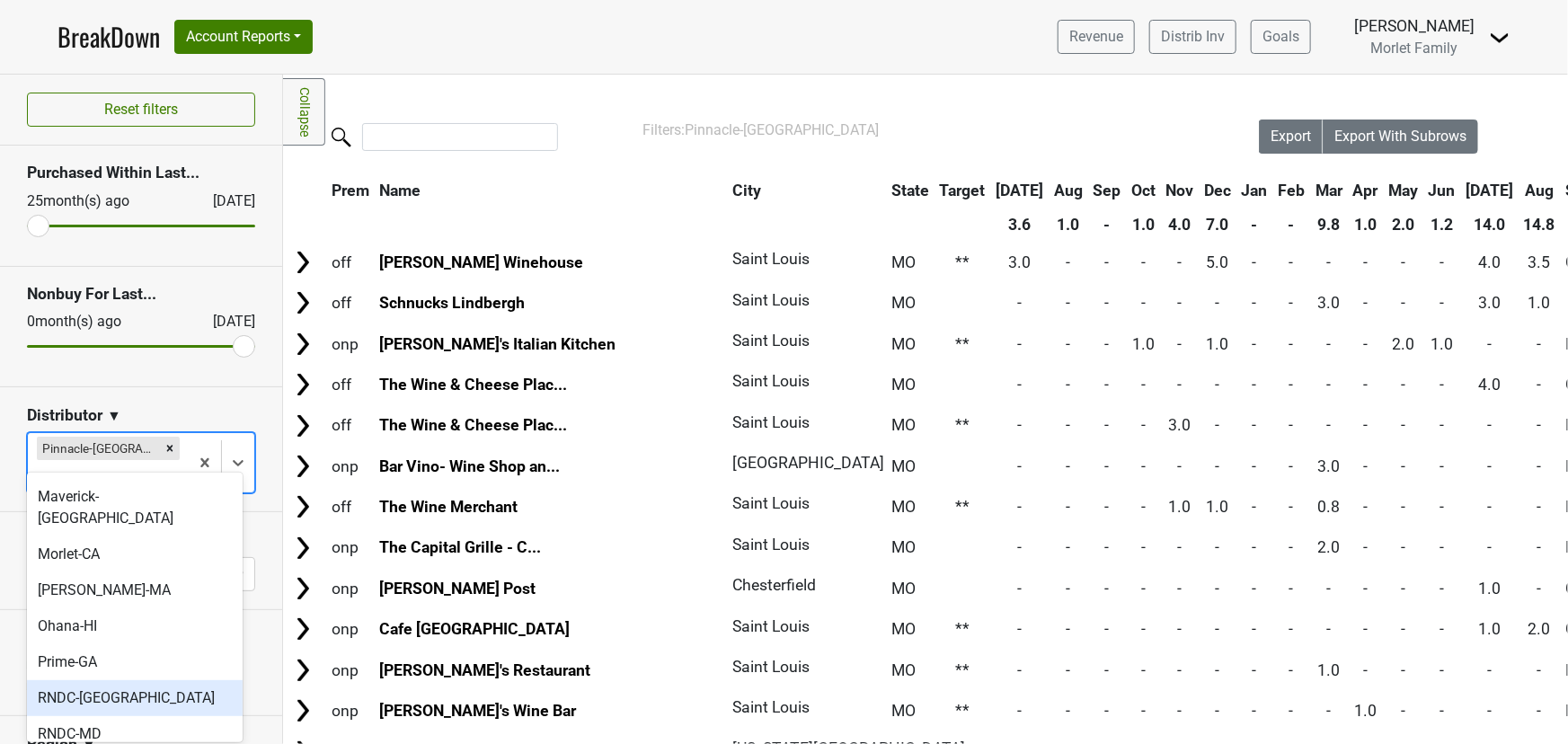
scroll to position [408, 0]
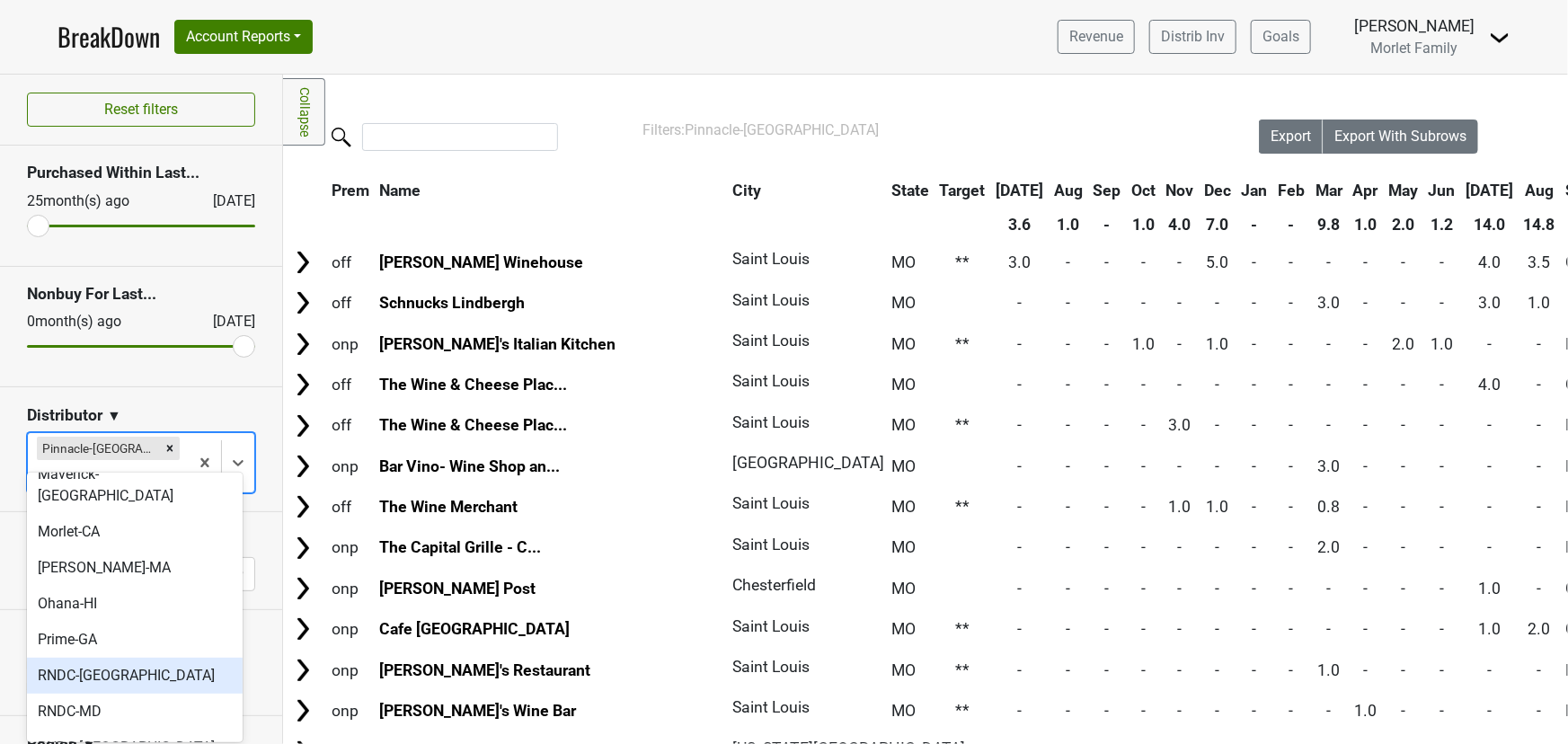
click at [142, 658] on div "RNDC-[GEOGRAPHIC_DATA]" at bounding box center [134, 676] width 216 height 36
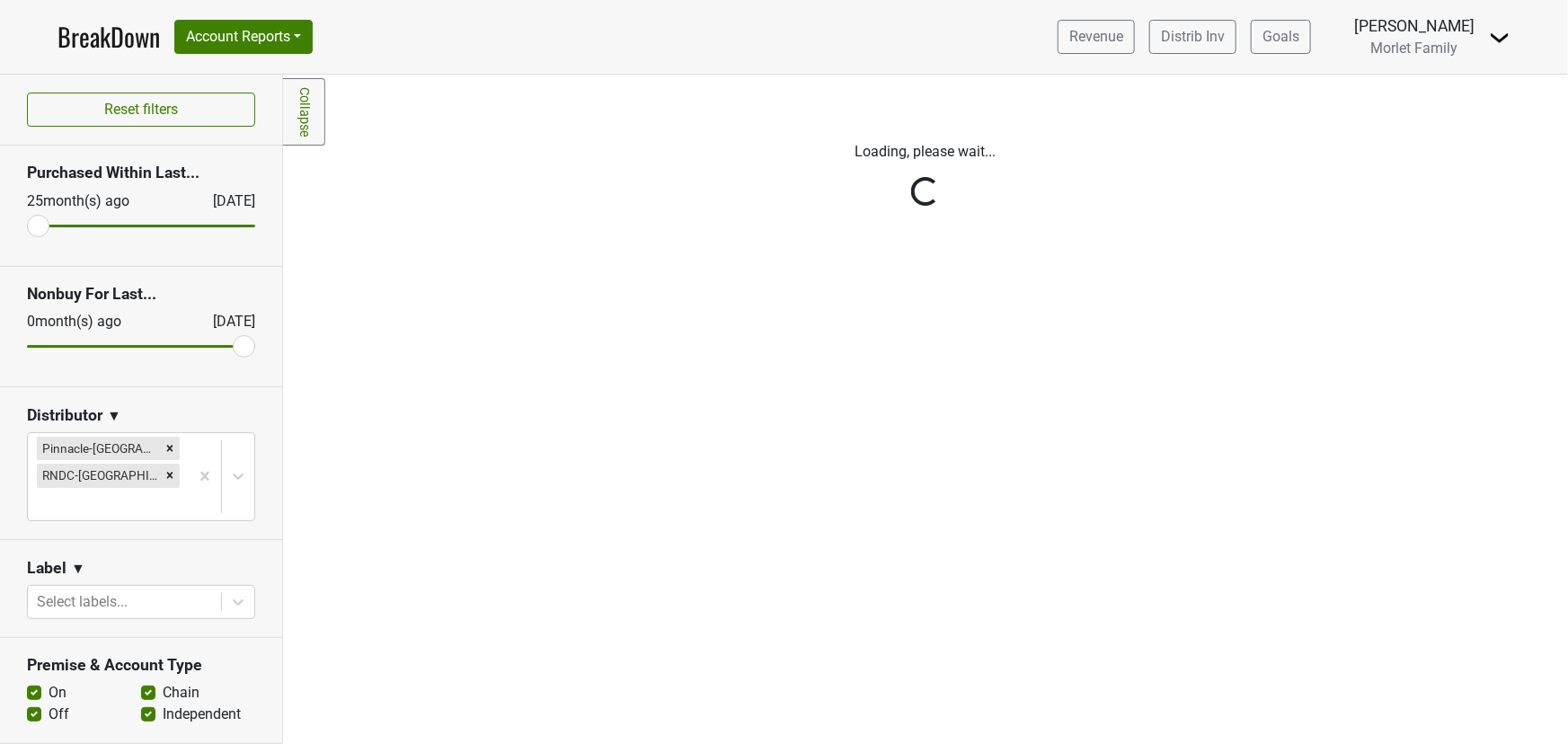
click at [123, 446] on div "Reset filters Purchased Within Last... [DATE] [DATE] Nonbuy For Last... [DATE] …" at bounding box center [142, 409] width 283 height 670
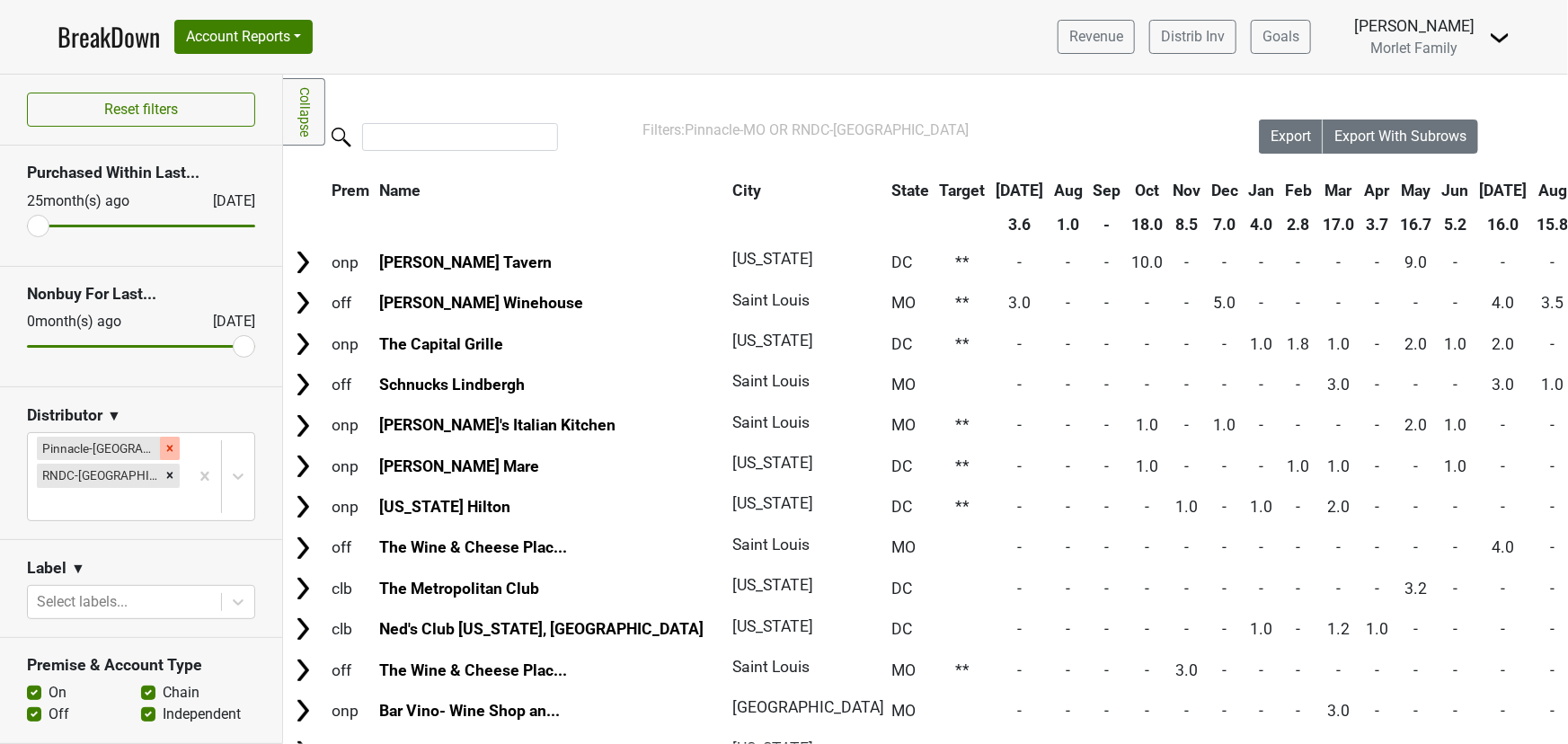
click at [160, 439] on div "Remove Pinnacle-MO" at bounding box center [170, 448] width 20 height 23
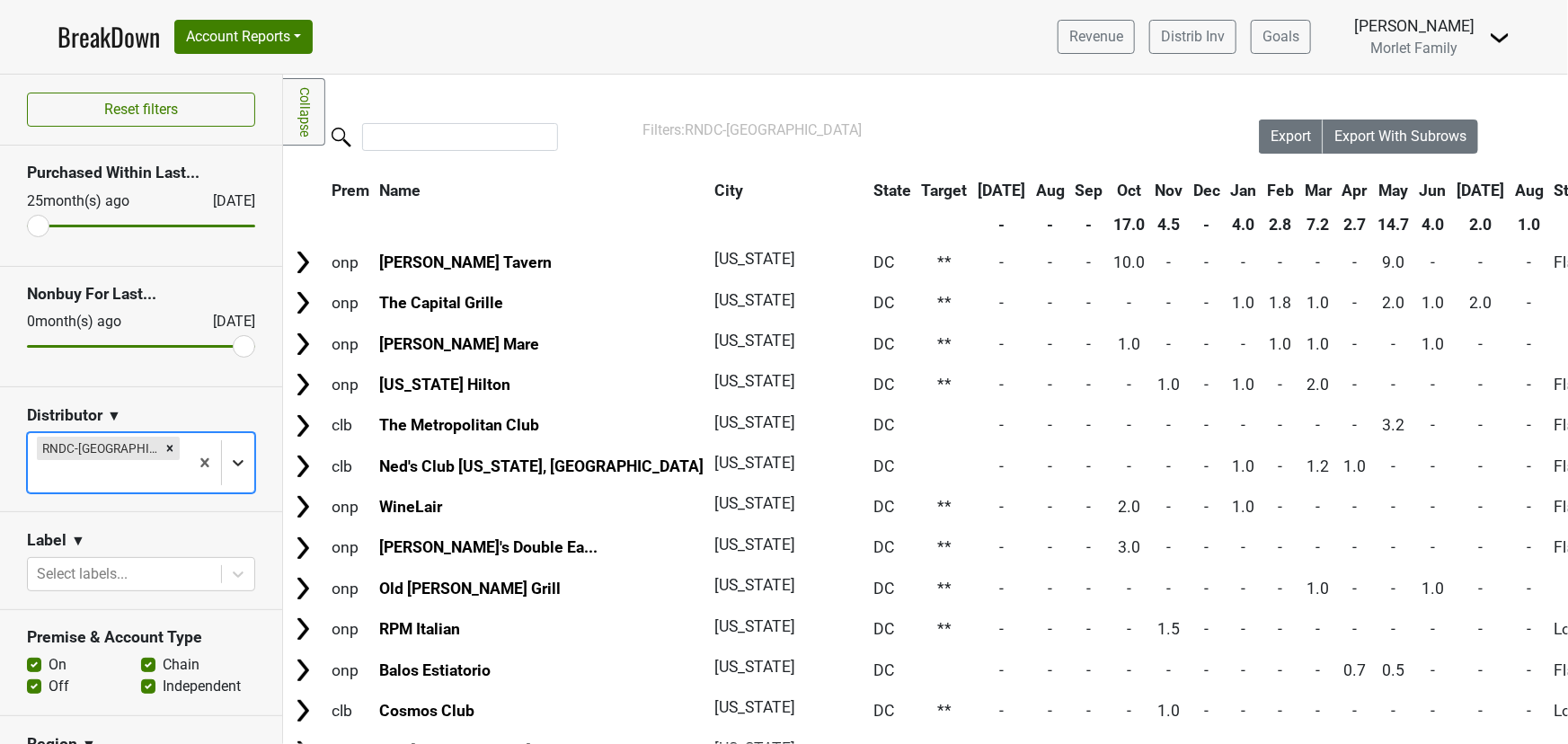
click at [231, 454] on icon at bounding box center [238, 464] width 18 height 18
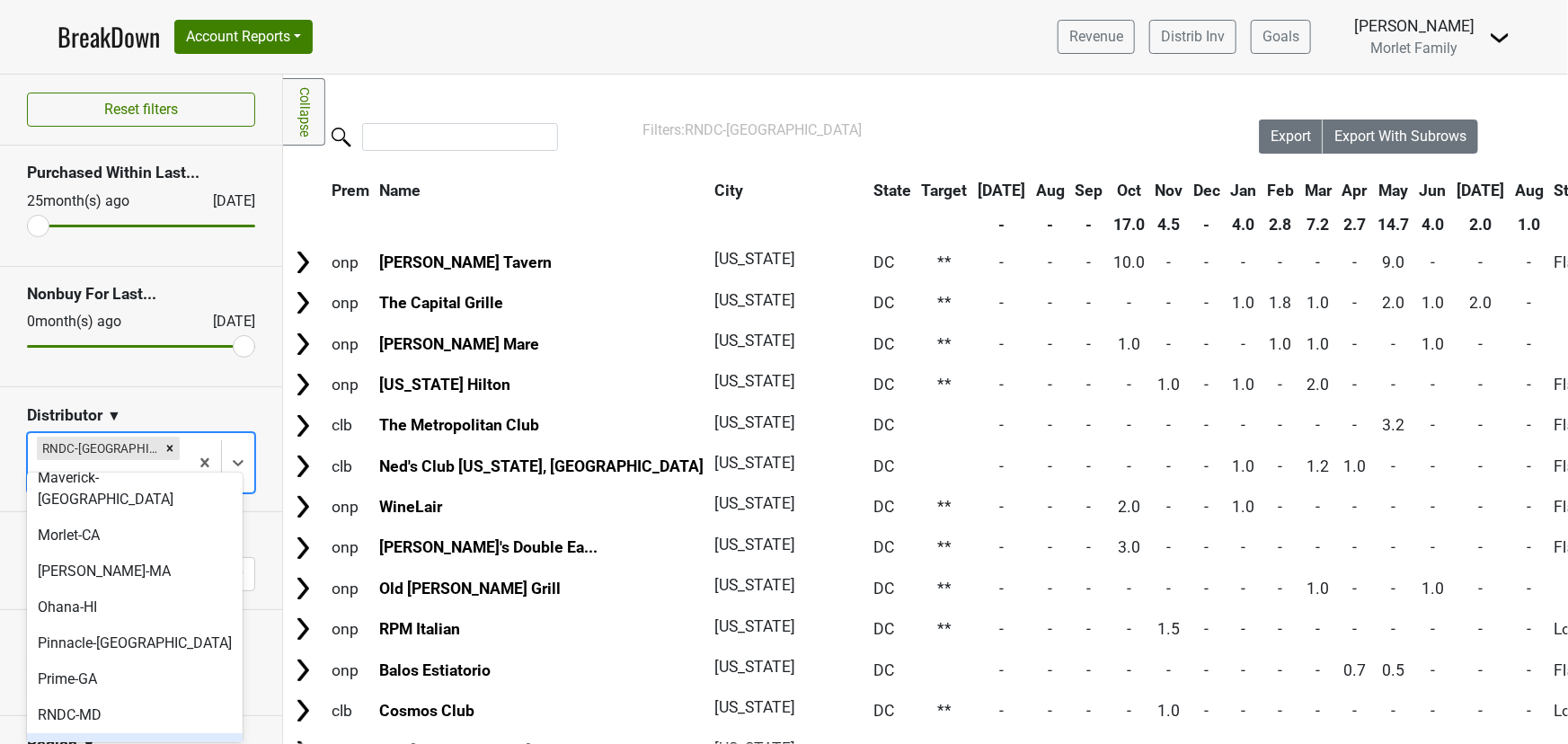
scroll to position [490, 0]
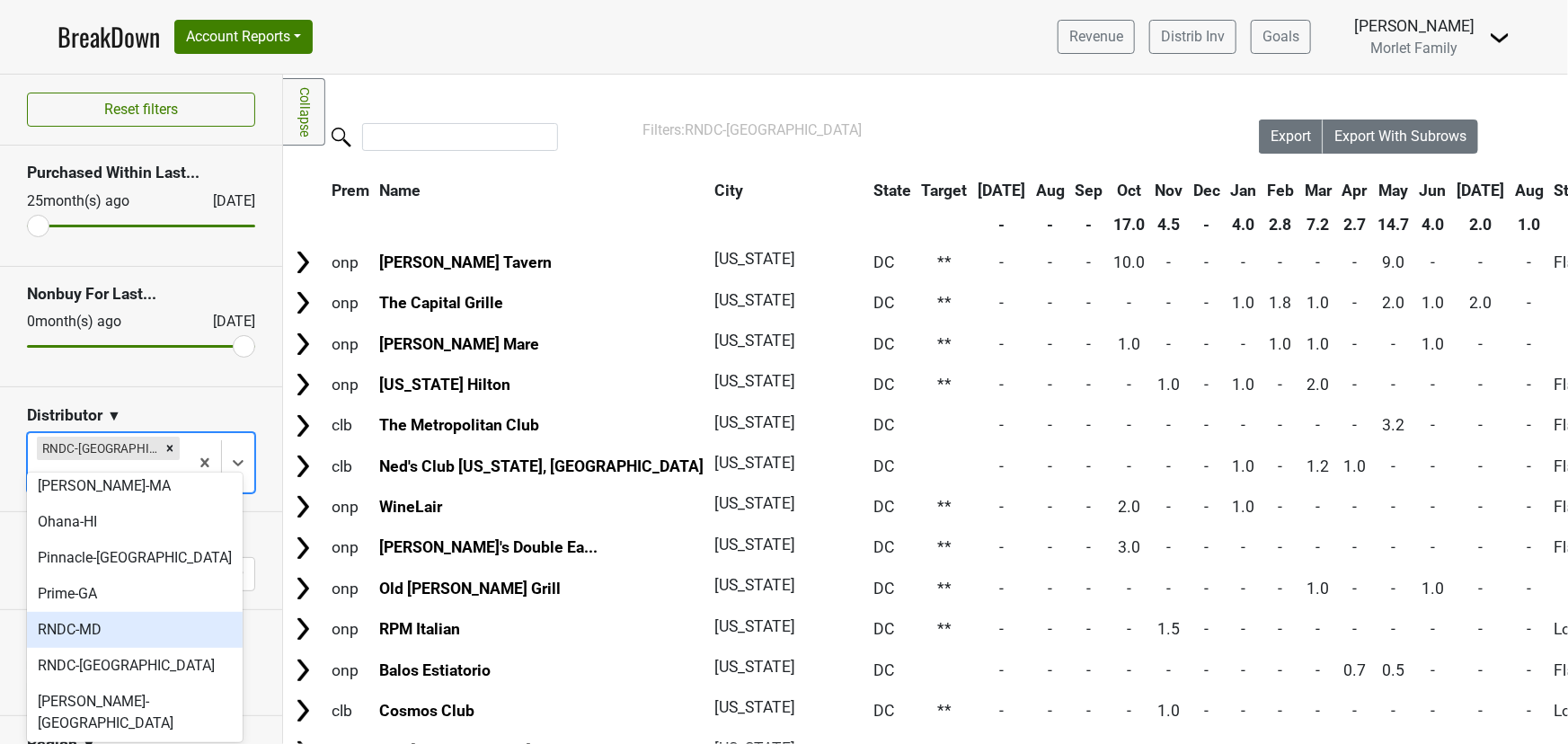
click at [148, 612] on div "RNDC-MD" at bounding box center [134, 630] width 216 height 36
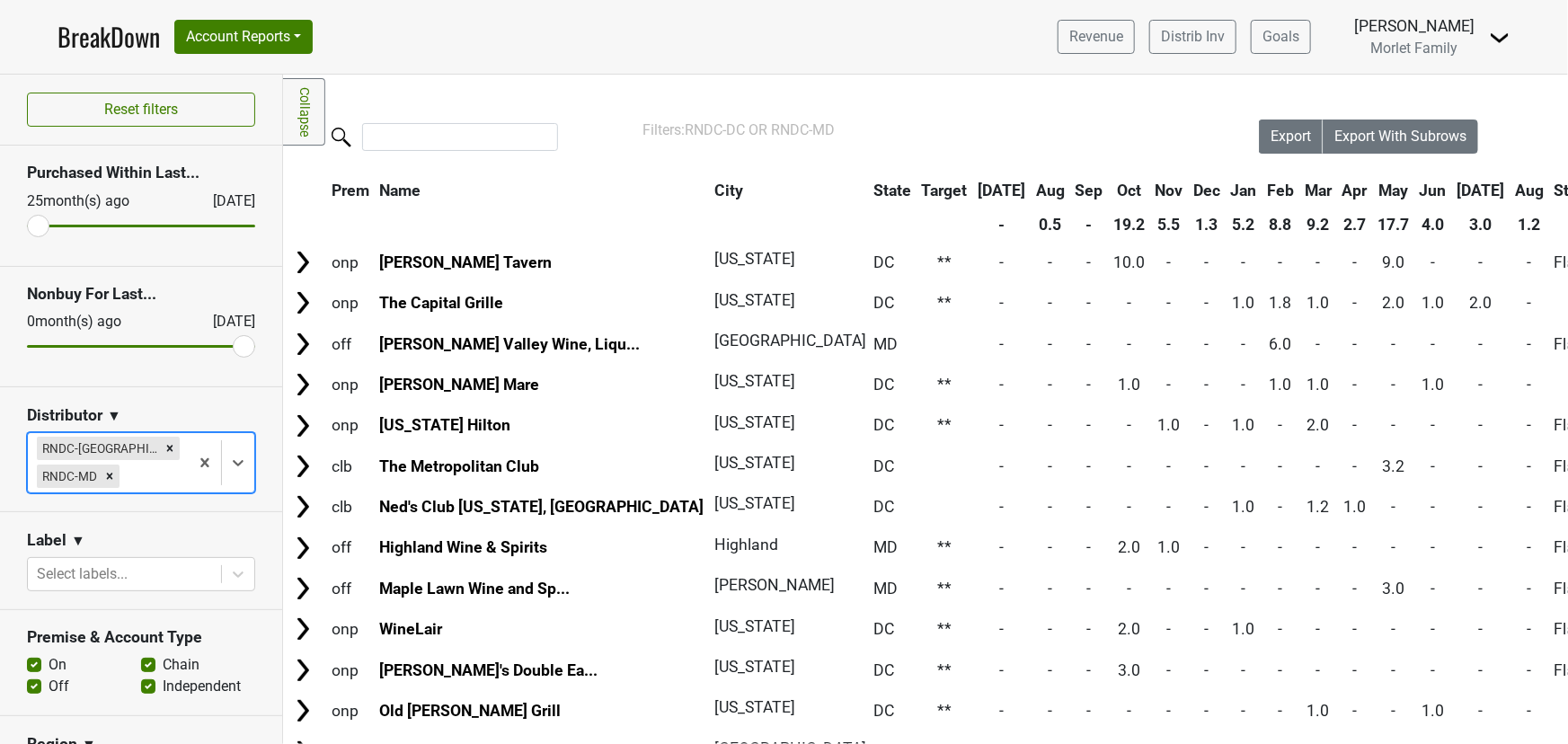
click at [1510, 189] on th "Aug" at bounding box center [1528, 190] width 38 height 32
click at [1510, 189] on th "Aug" at bounding box center [1528, 190] width 38 height 32
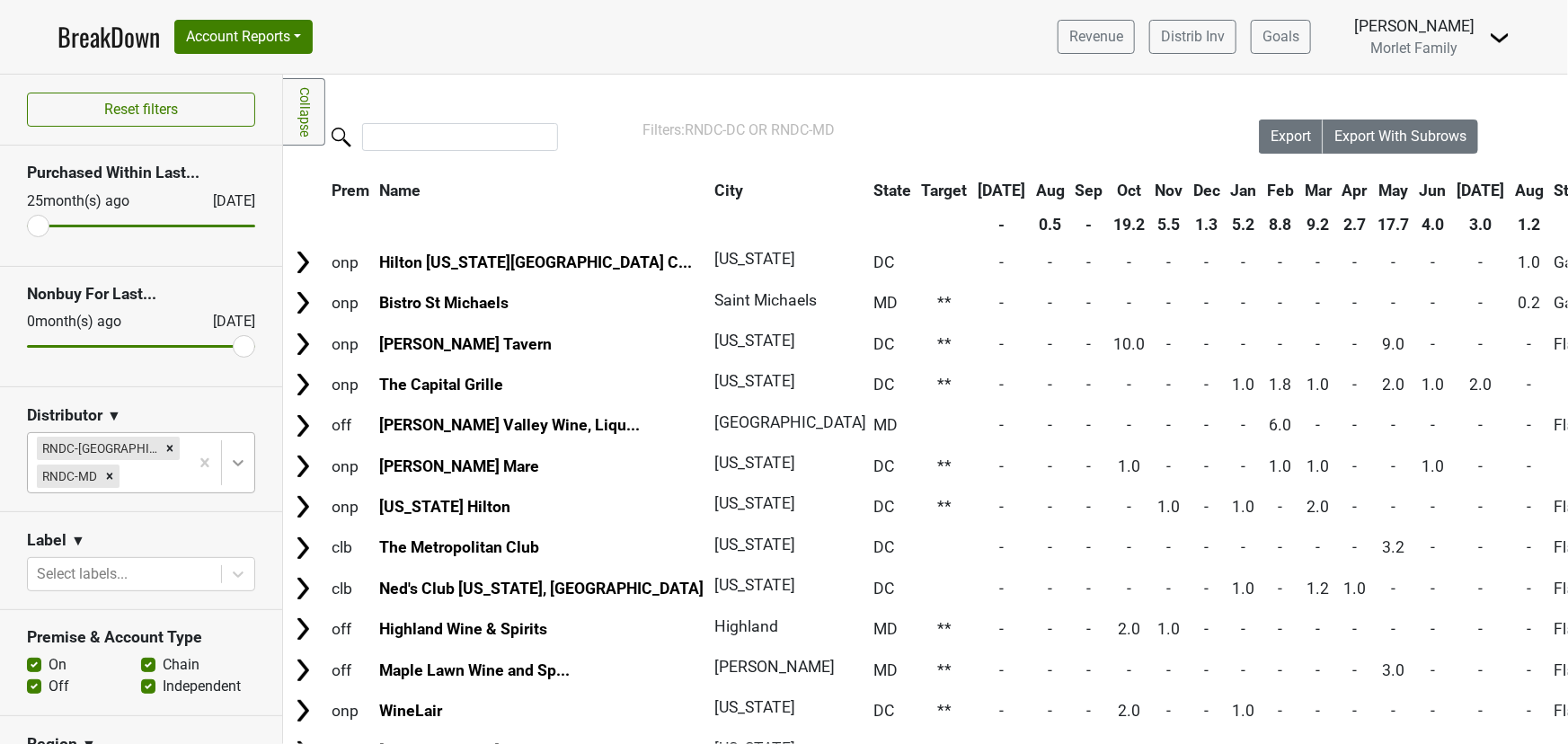
click at [230, 465] on icon at bounding box center [238, 464] width 18 height 18
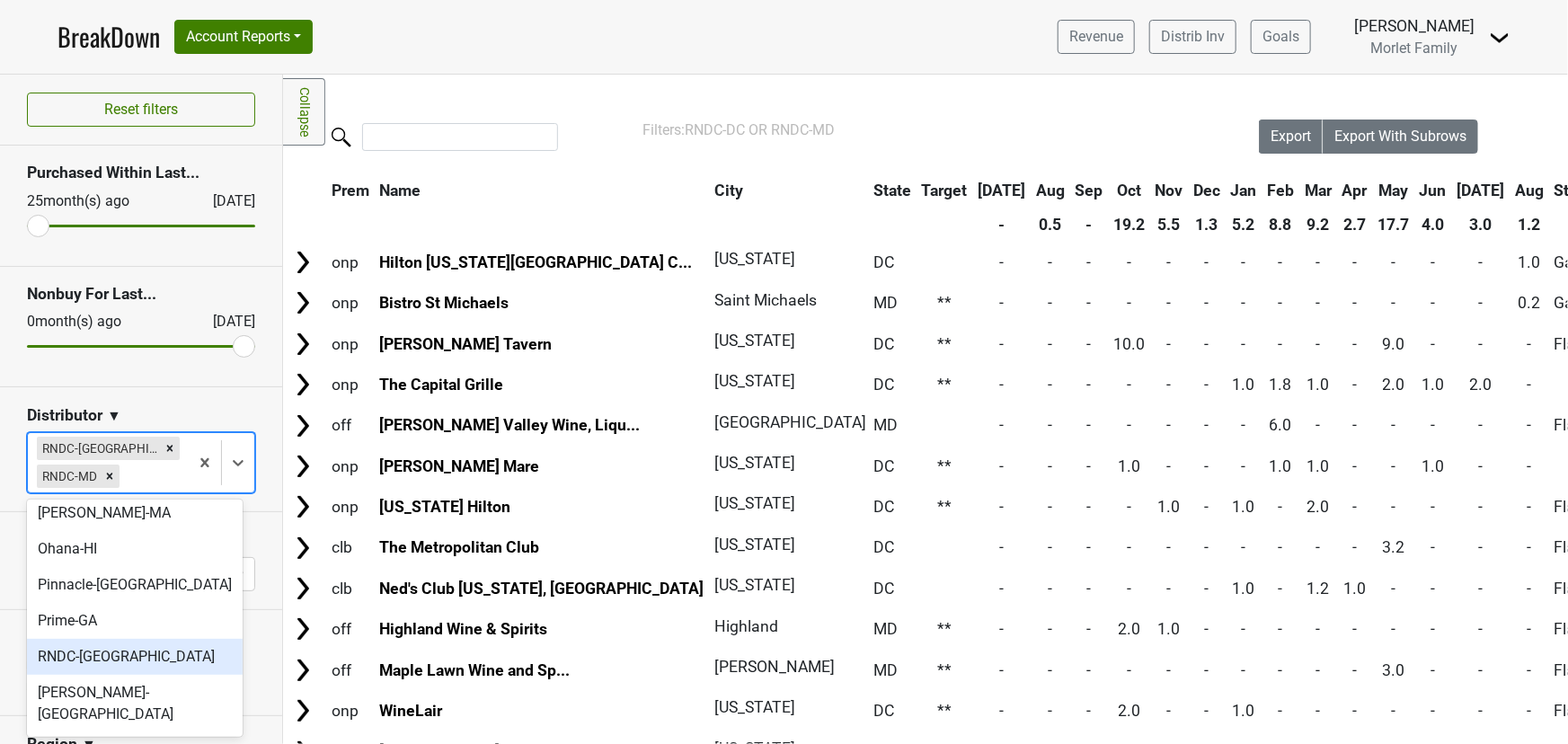
click at [108, 639] on div "RNDC-[GEOGRAPHIC_DATA]" at bounding box center [134, 657] width 216 height 36
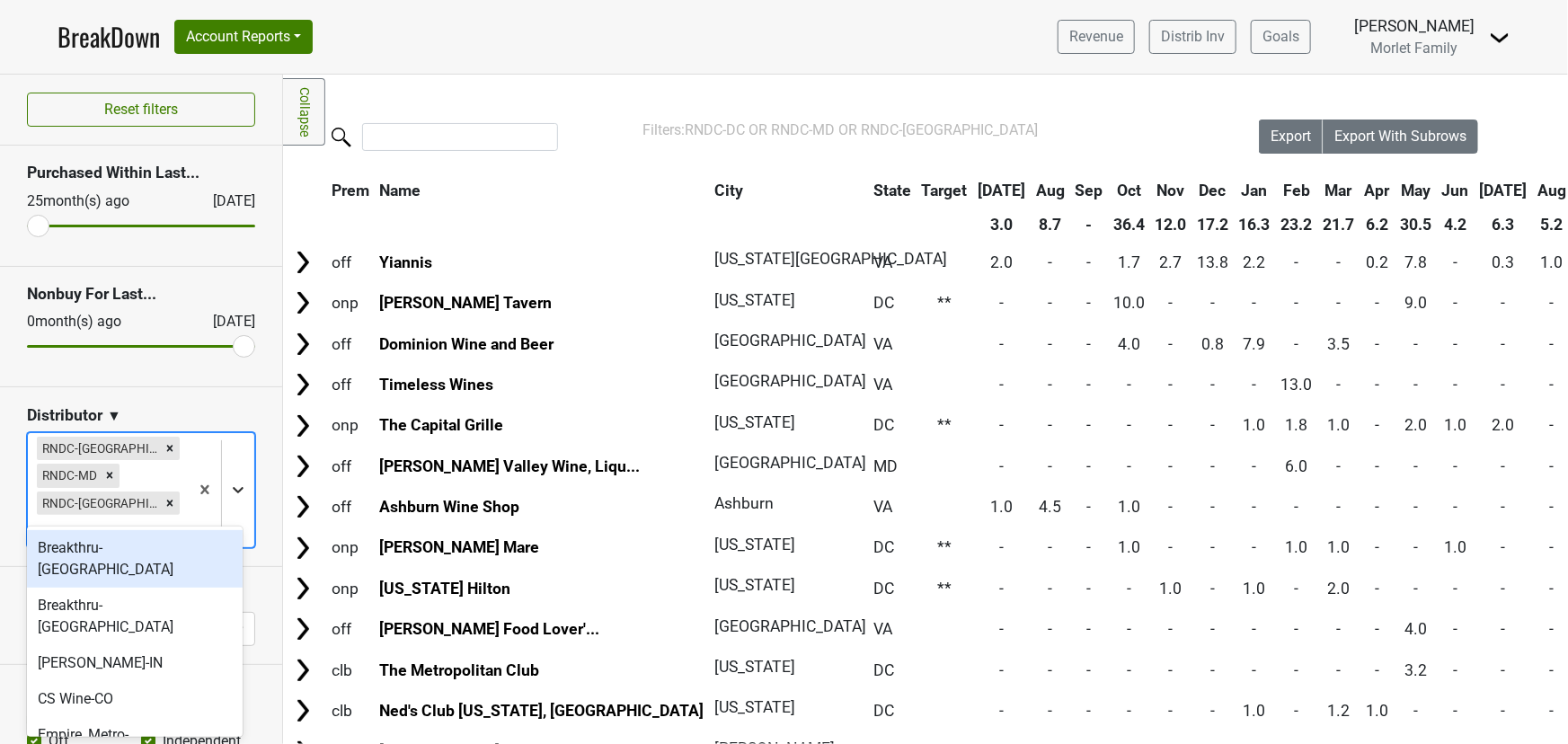
click at [229, 481] on icon at bounding box center [238, 490] width 18 height 18
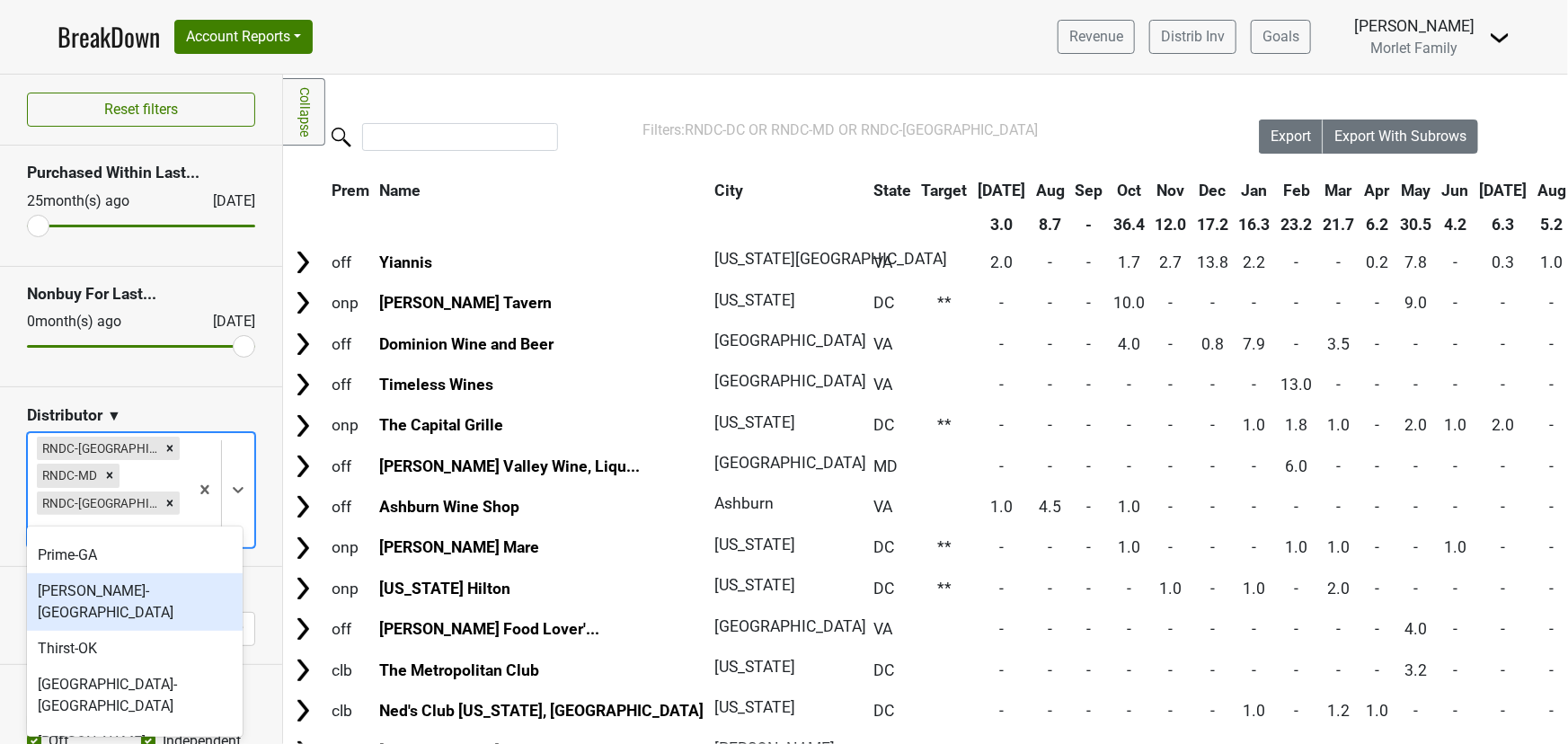
scroll to position [587, 0]
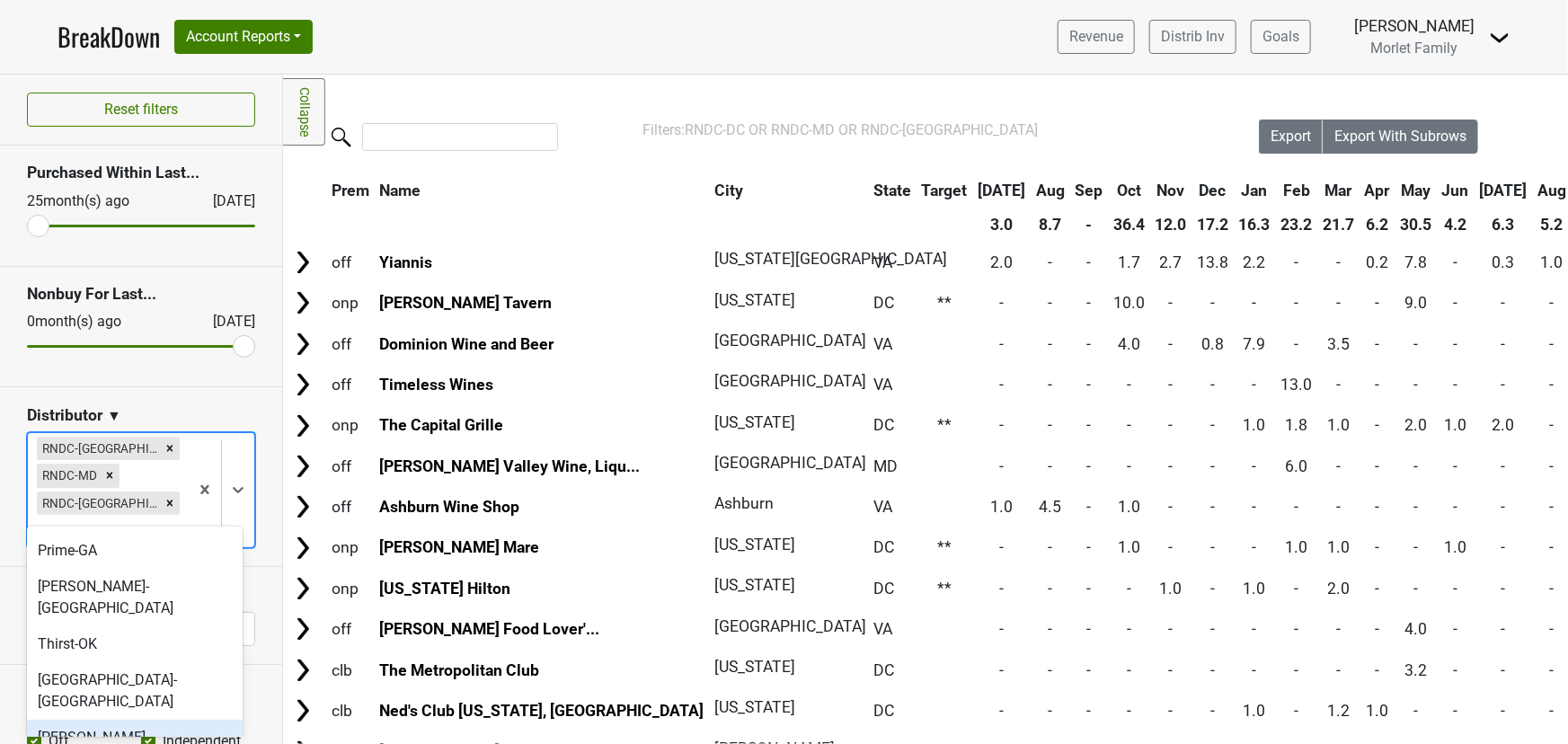
click at [155, 720] on div "[PERSON_NAME]-[GEOGRAPHIC_DATA]" at bounding box center [134, 749] width 216 height 58
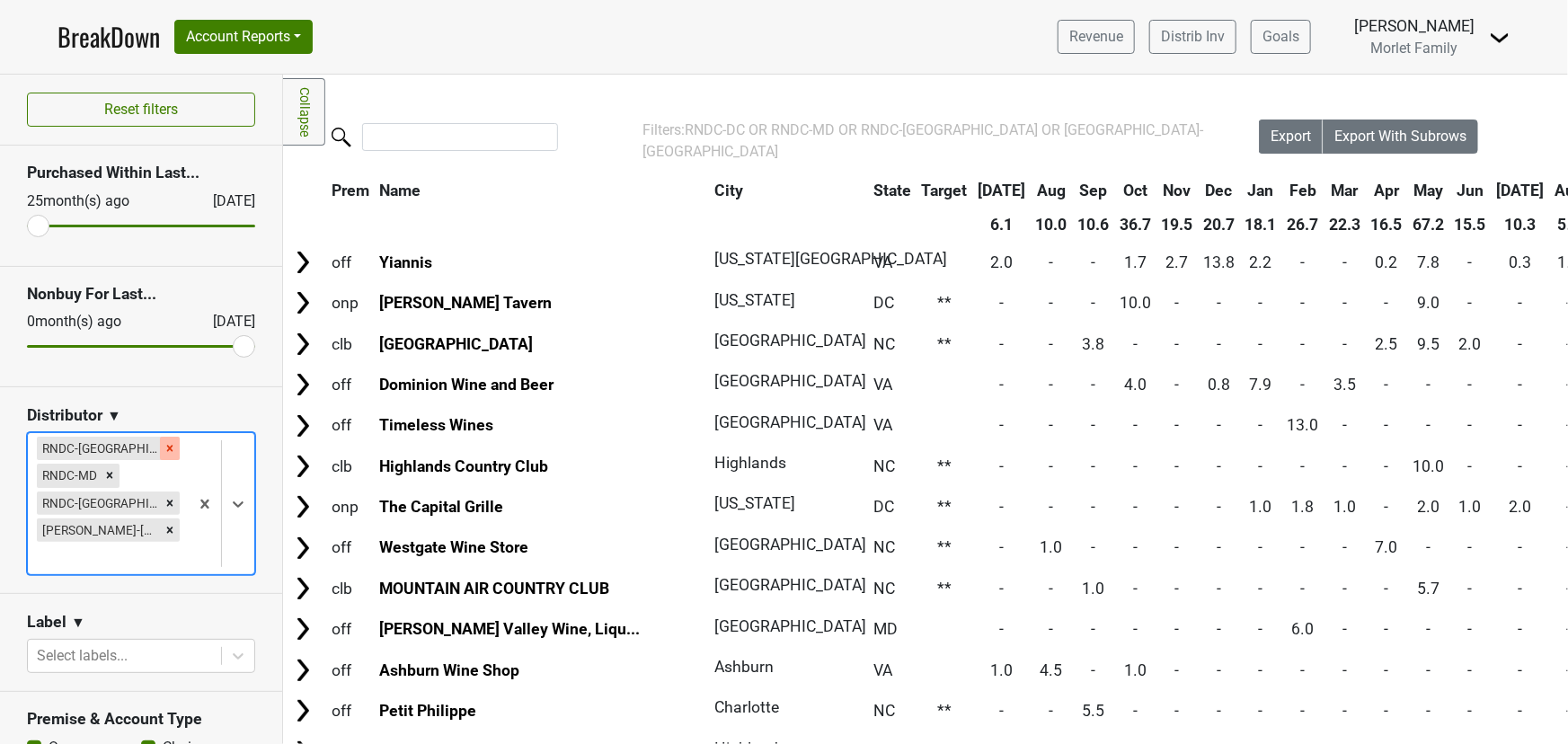
click at [164, 445] on icon "Remove RNDC-DC" at bounding box center [170, 449] width 13 height 13
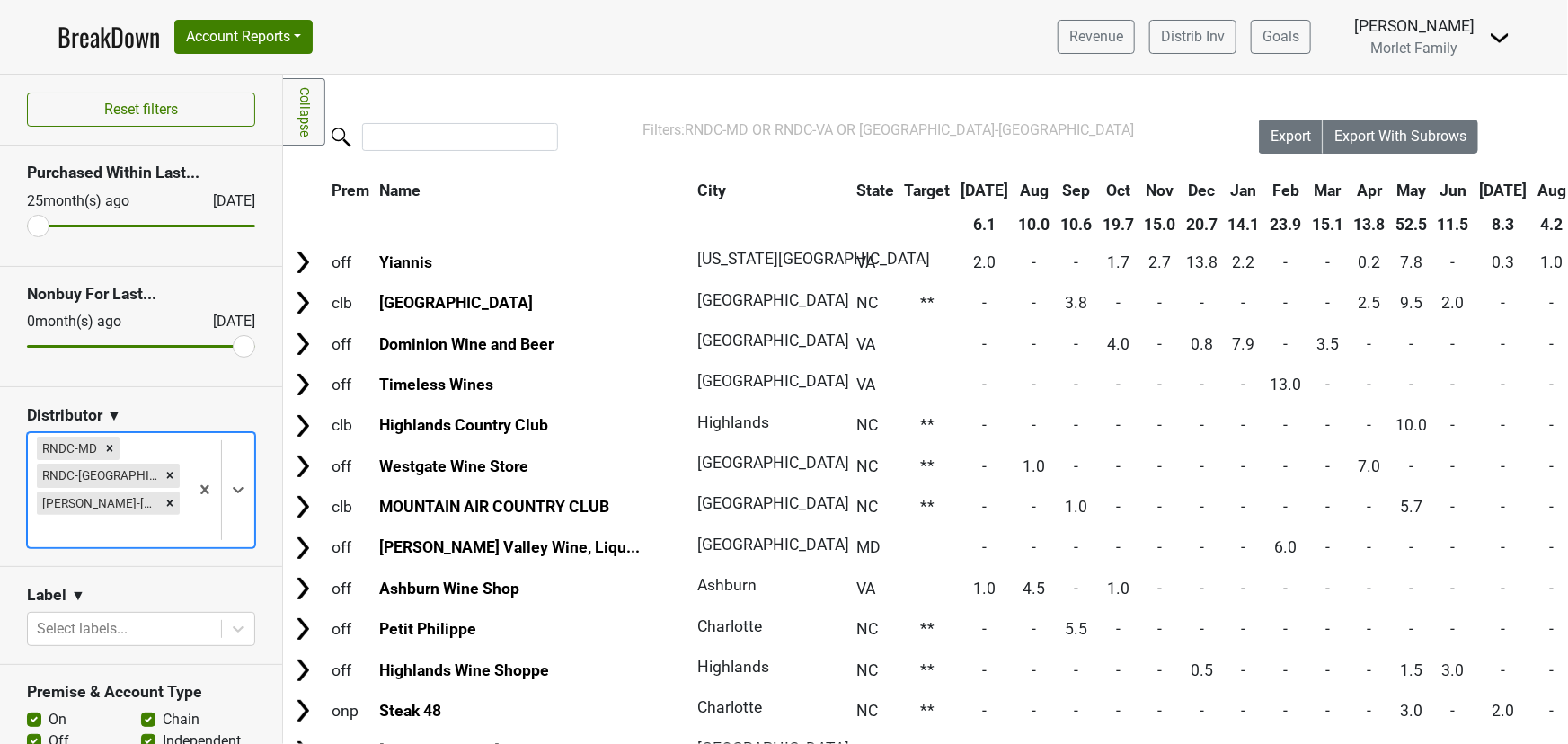
click at [109, 445] on icon "Remove RNDC-MD" at bounding box center [109, 448] width 6 height 6
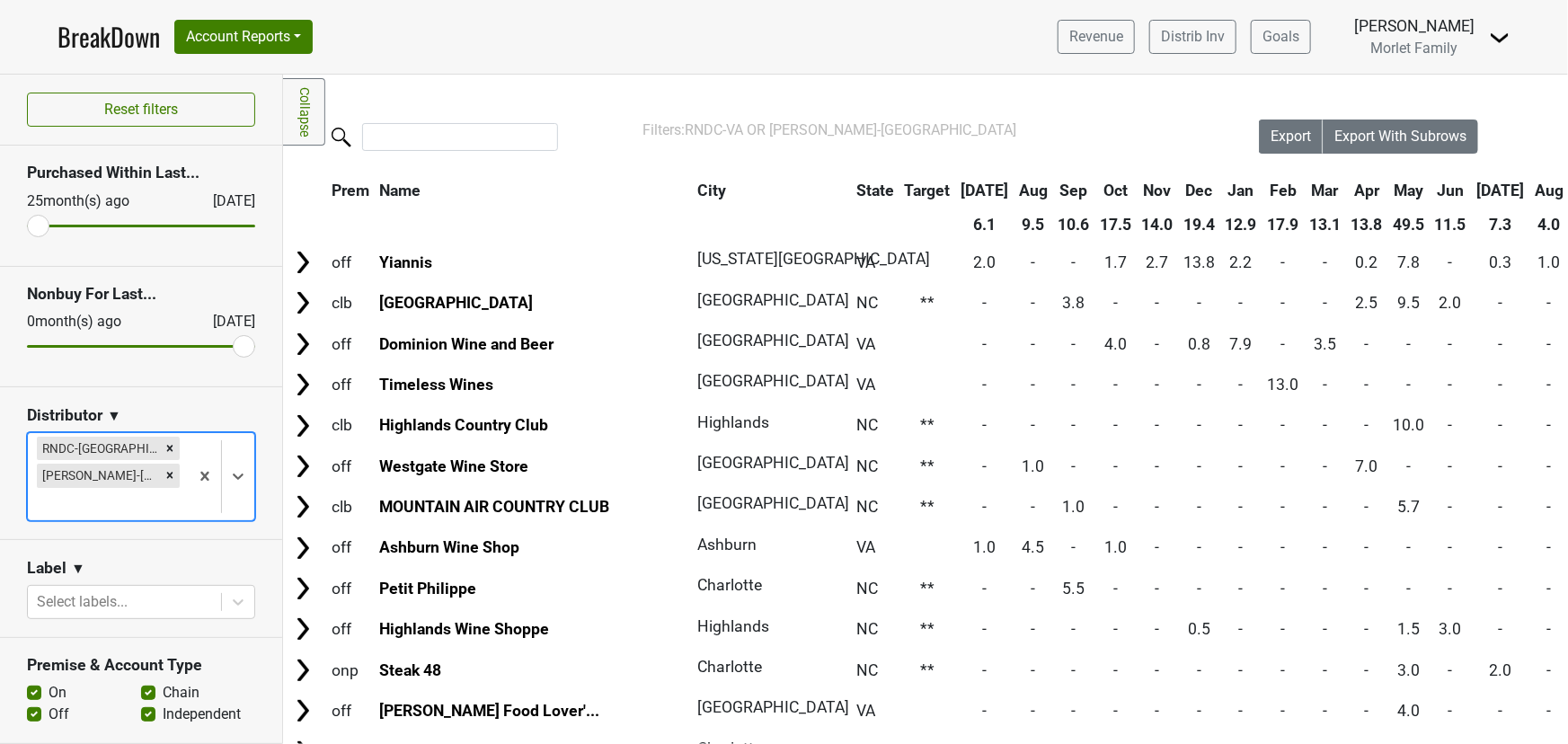
click at [167, 448] on icon "Remove RNDC-VA" at bounding box center [170, 448] width 6 height 6
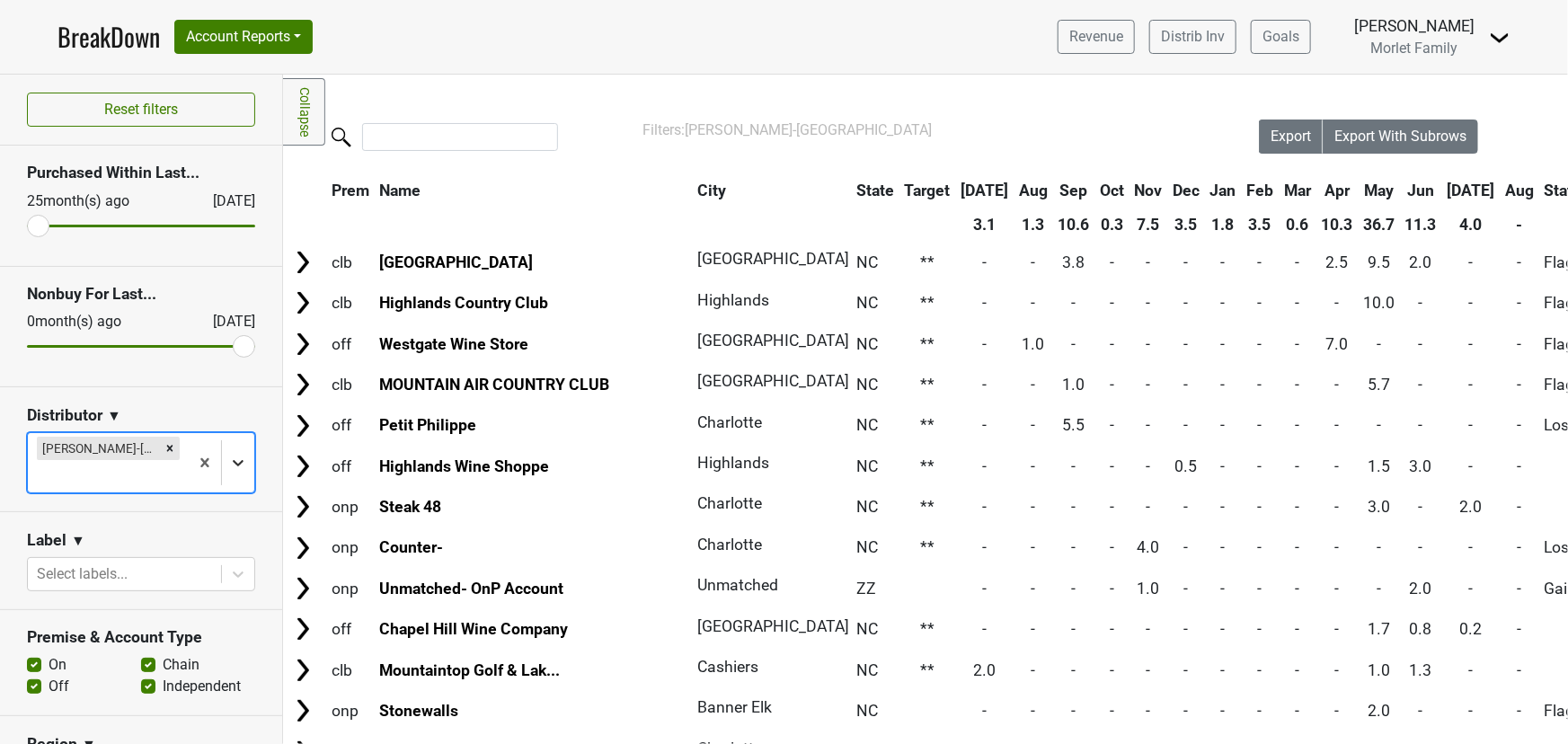
click at [229, 454] on icon at bounding box center [238, 464] width 18 height 18
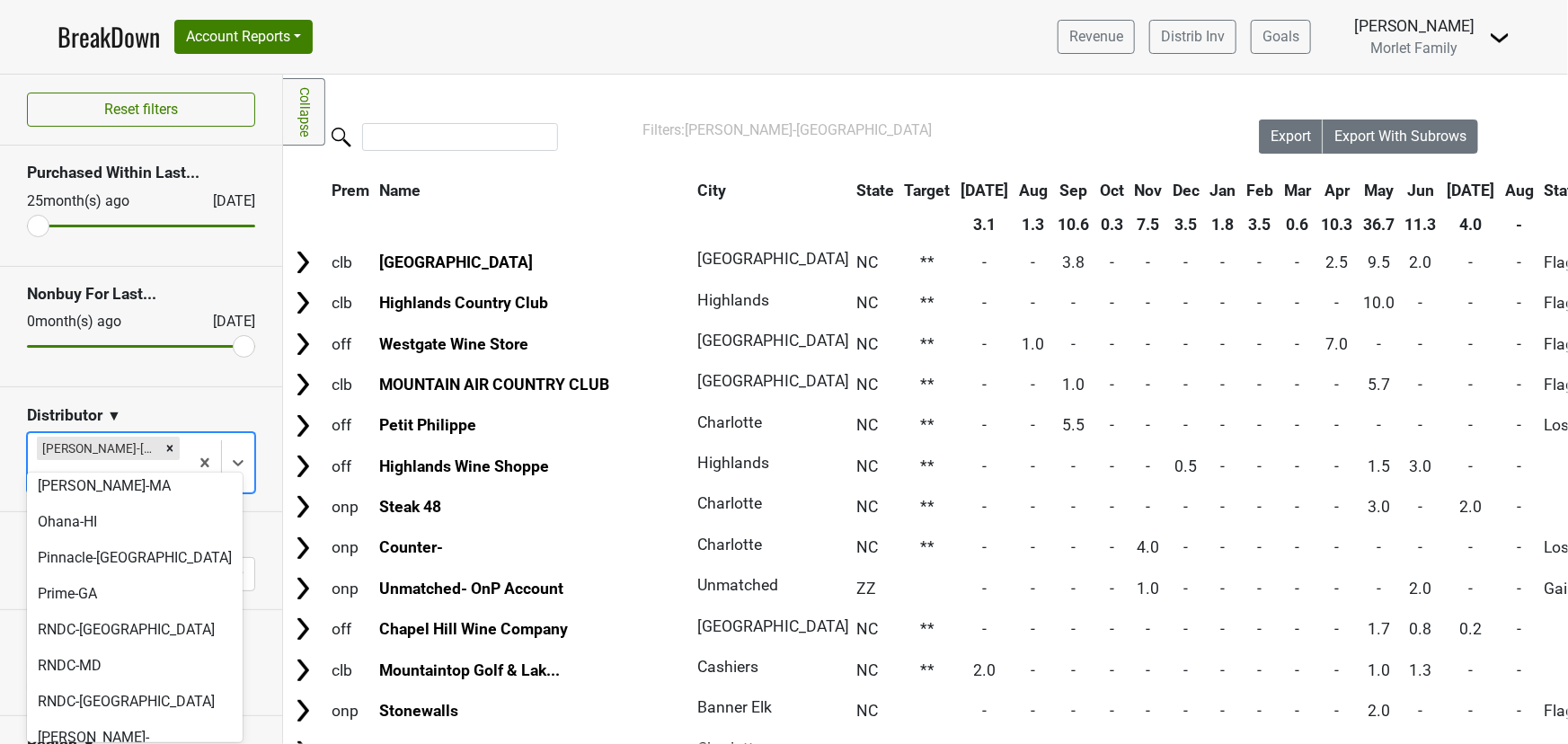
scroll to position [600, 0]
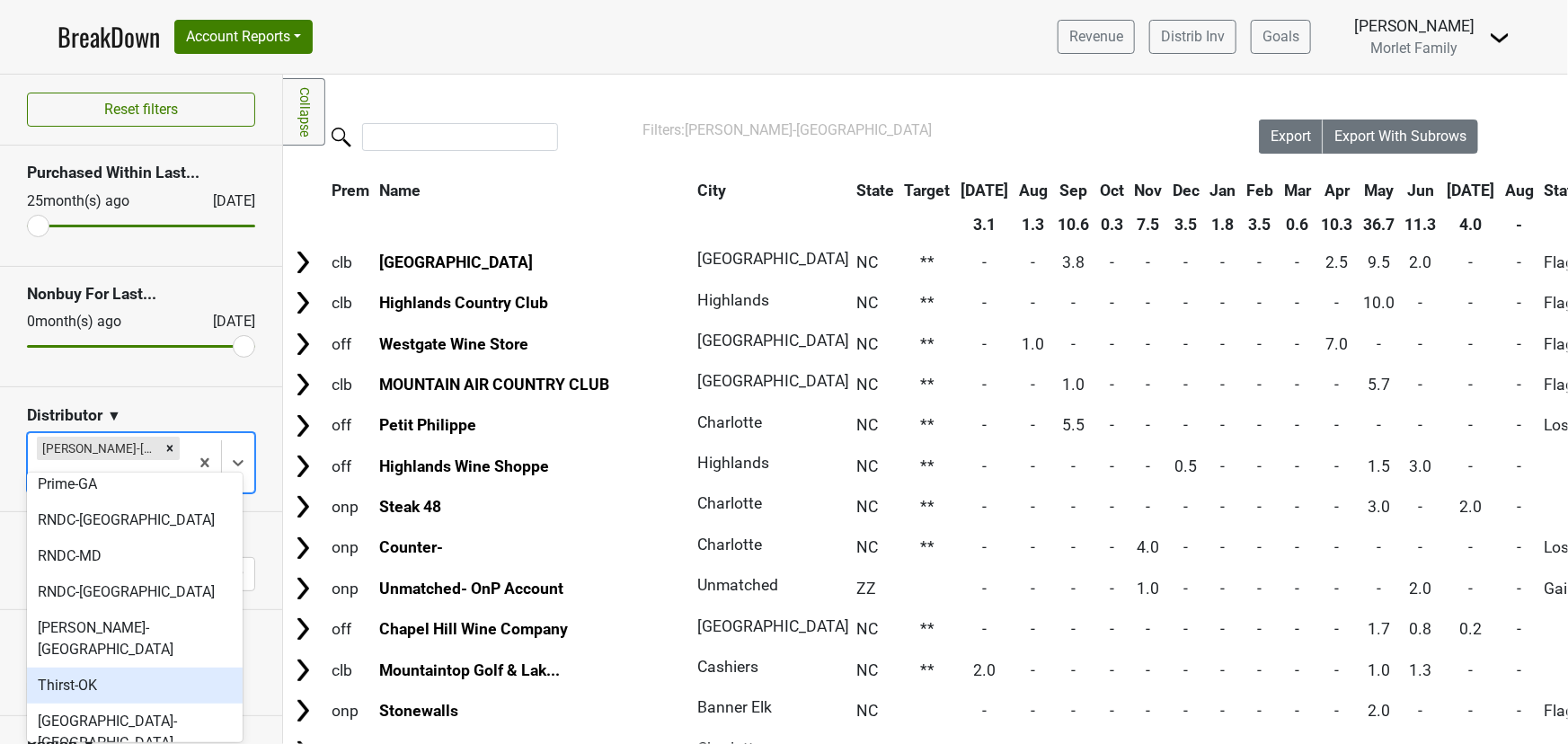
click at [93, 668] on div "Thirst-OK" at bounding box center [134, 685] width 216 height 36
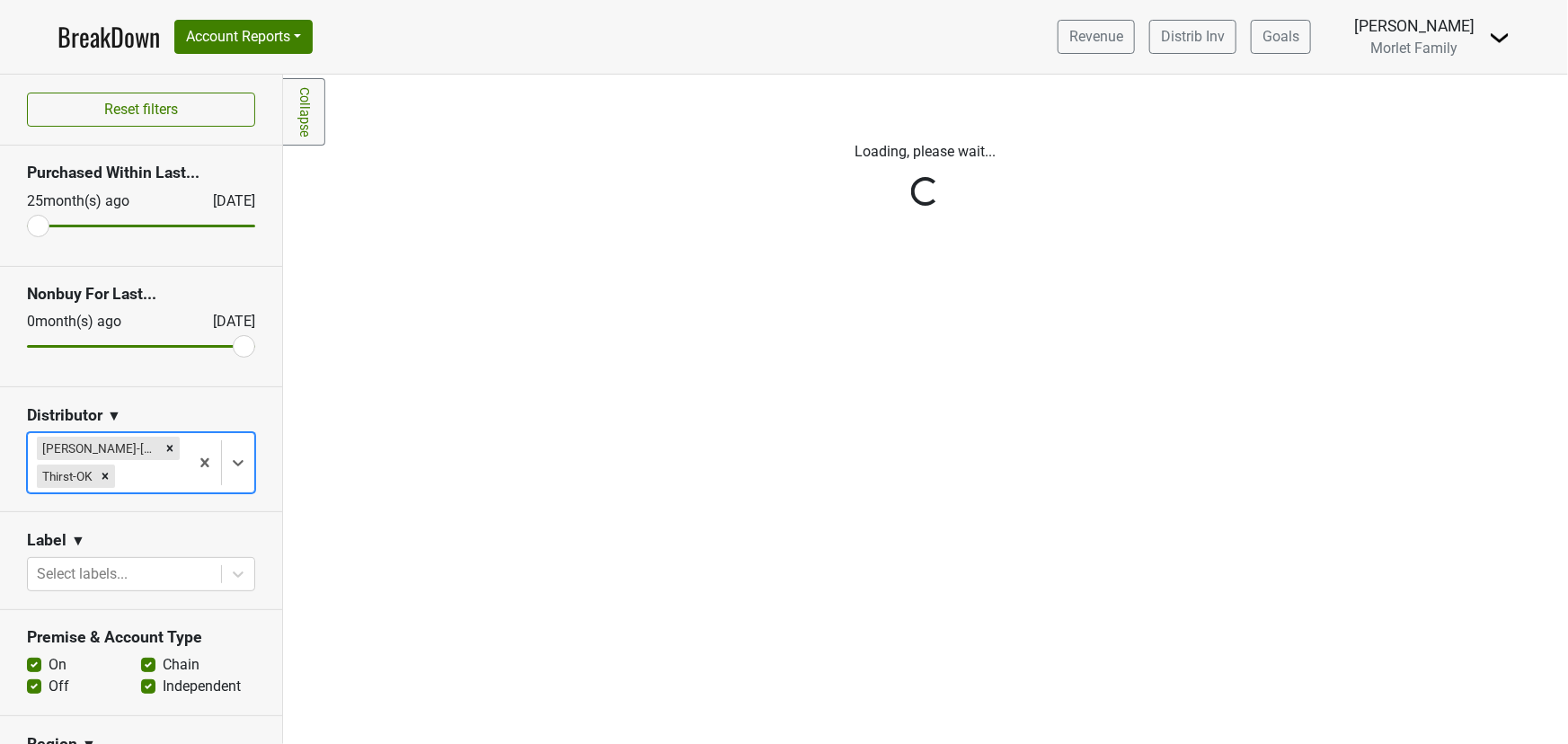
click at [106, 448] on div "Reset filters Purchased Within Last... [DATE] [DATE] Nonbuy For Last... [DATE] …" at bounding box center [142, 409] width 283 height 670
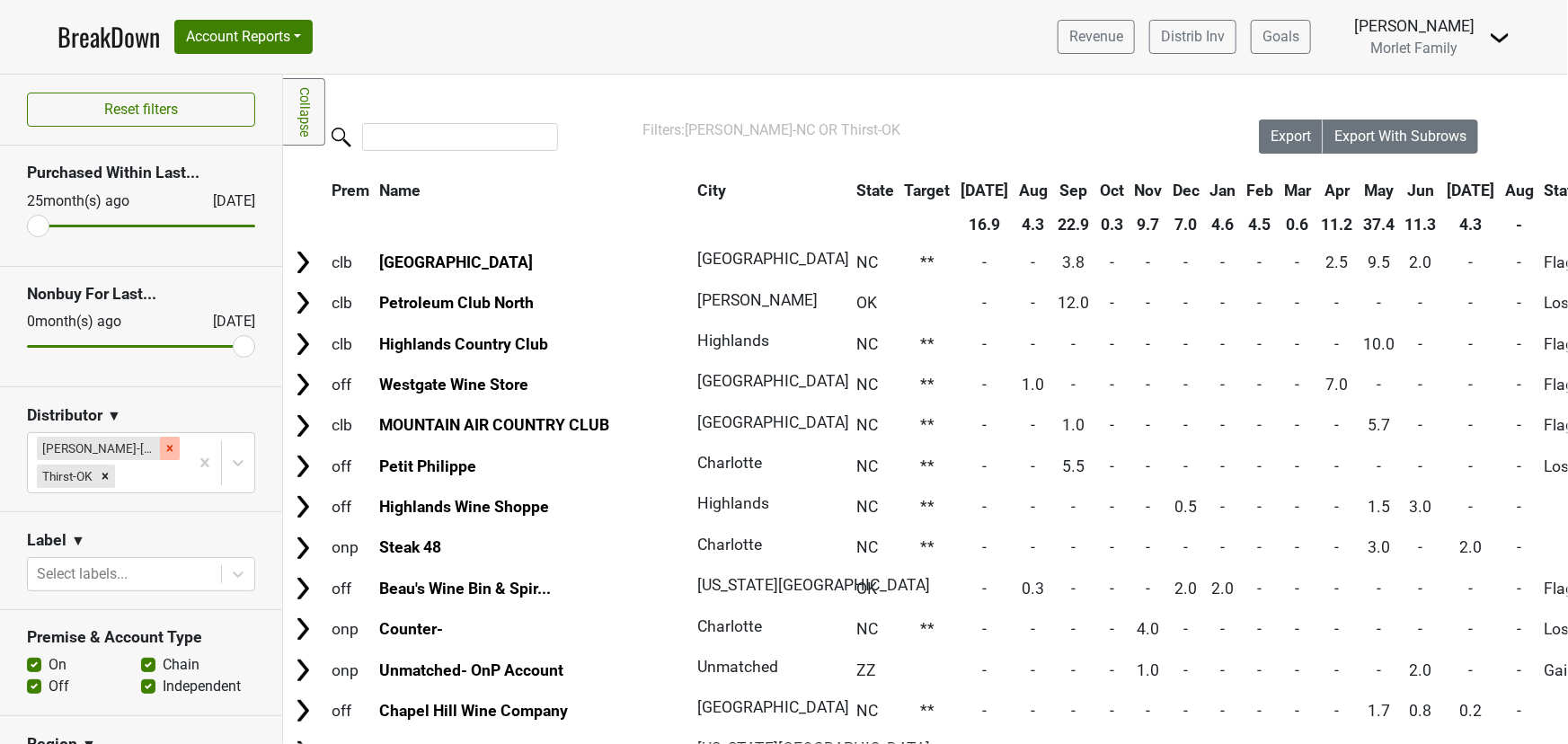
click at [167, 447] on icon "Remove Tryon-NC" at bounding box center [170, 448] width 6 height 6
